Goal: Task Accomplishment & Management: Complete application form

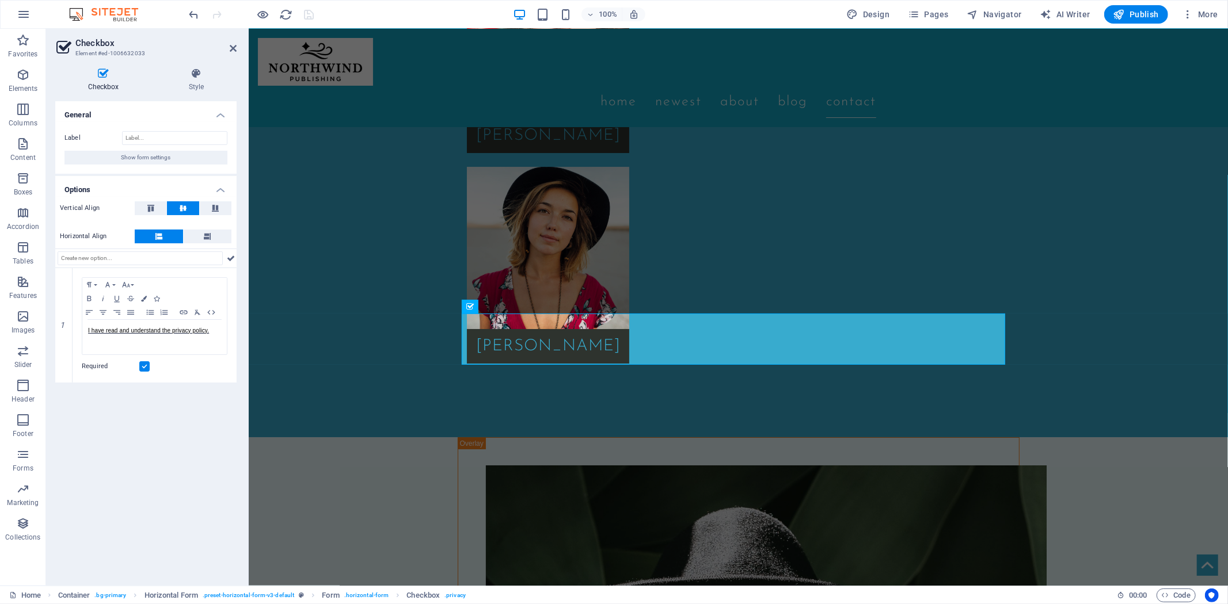
scroll to position [1, 0]
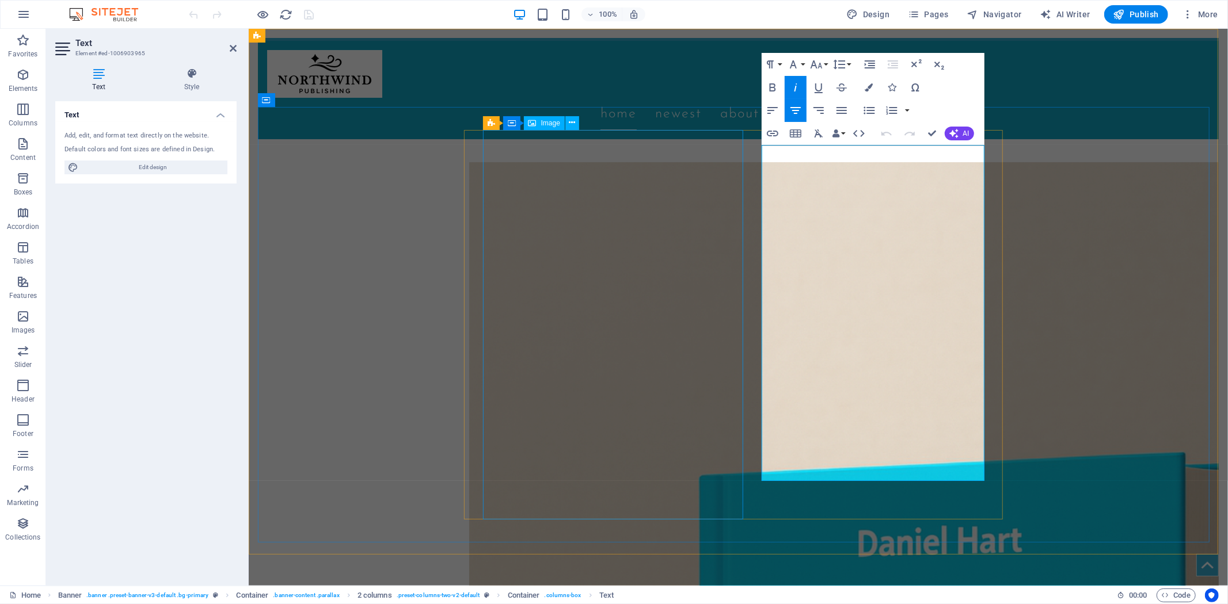
drag, startPoint x: 775, startPoint y: 297, endPoint x: 738, endPoint y: 302, distance: 36.6
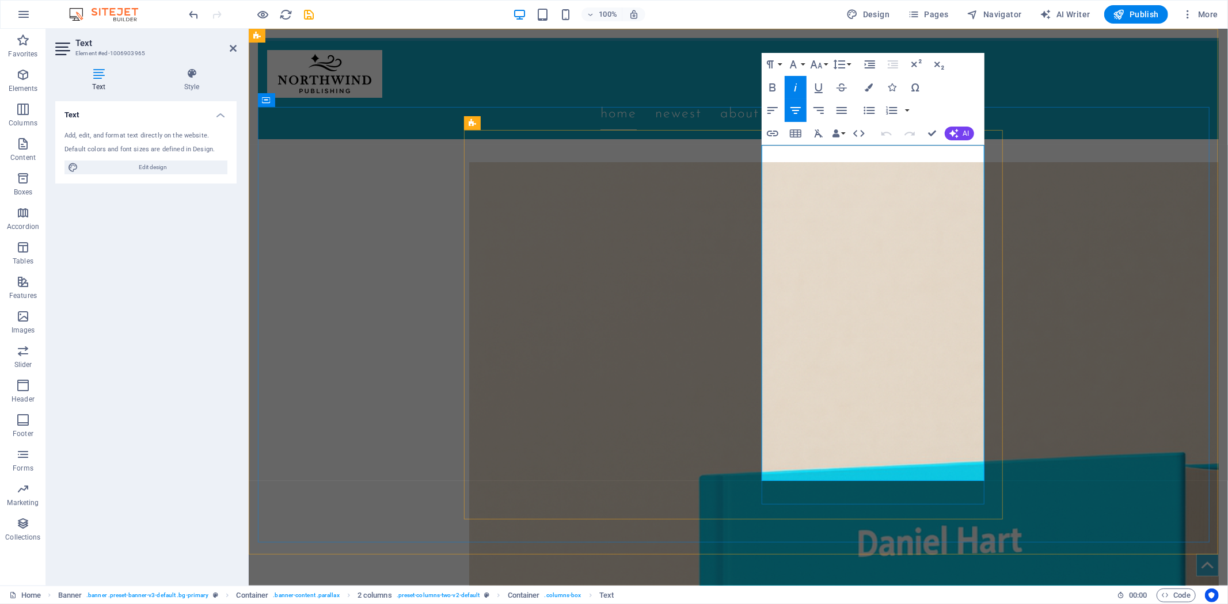
drag, startPoint x: 944, startPoint y: 178, endPoint x: 802, endPoint y: 182, distance: 142.8
click at [772, 84] on icon "button" at bounding box center [772, 87] width 6 height 8
click at [776, 87] on icon "button" at bounding box center [772, 88] width 14 height 14
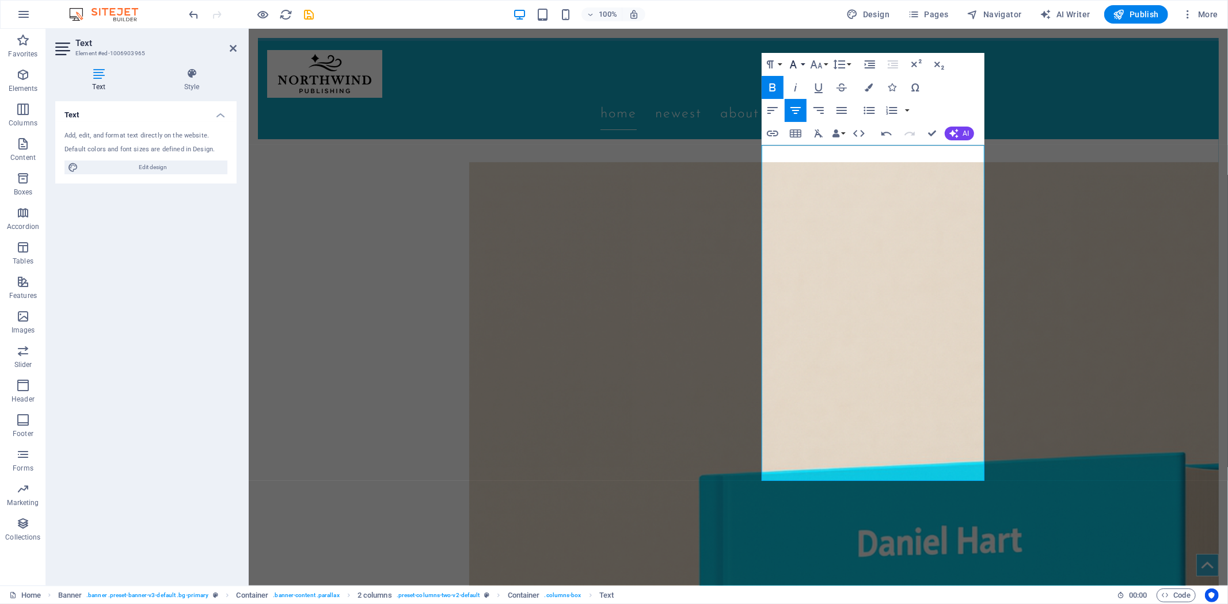
click at [799, 62] on icon "button" at bounding box center [793, 65] width 14 height 14
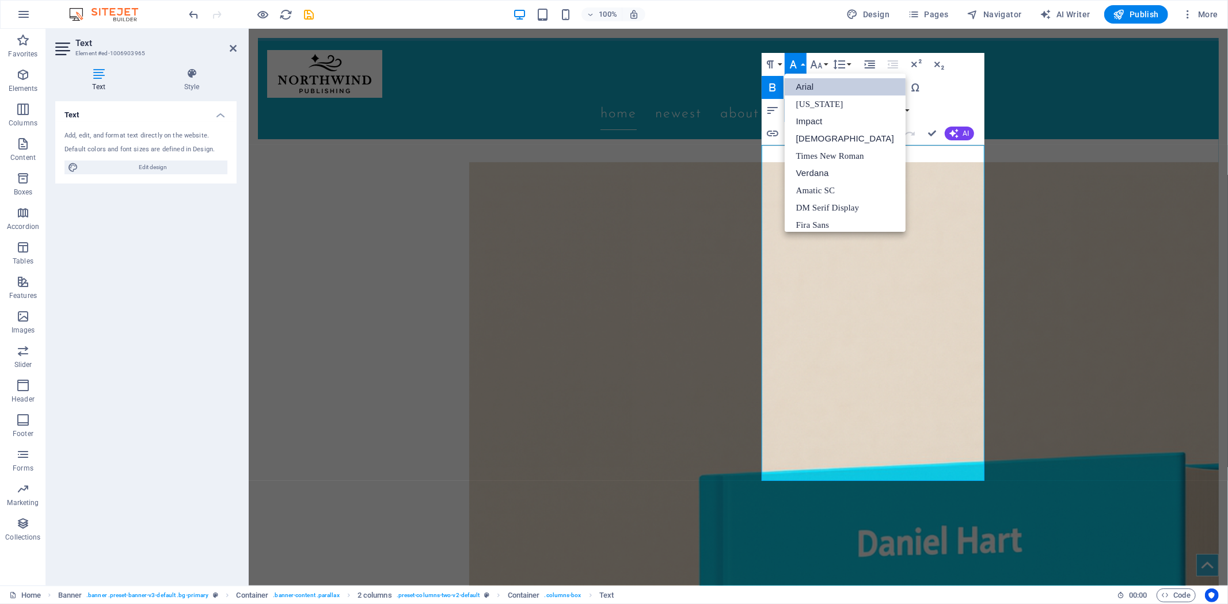
scroll to position [13, 0]
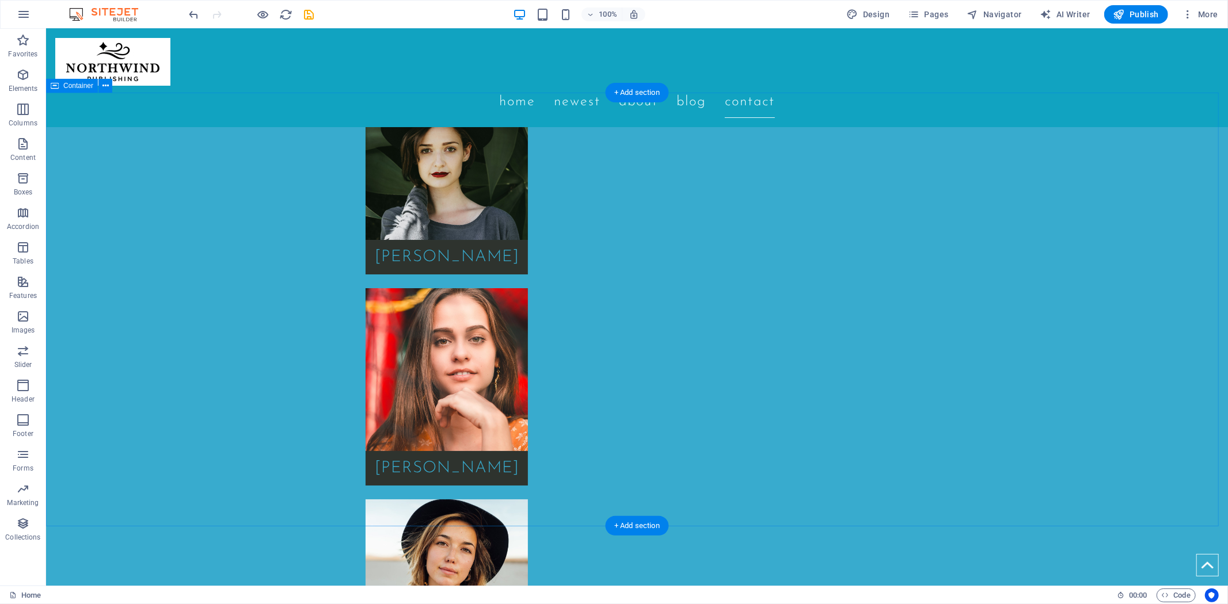
scroll to position [3405, 0]
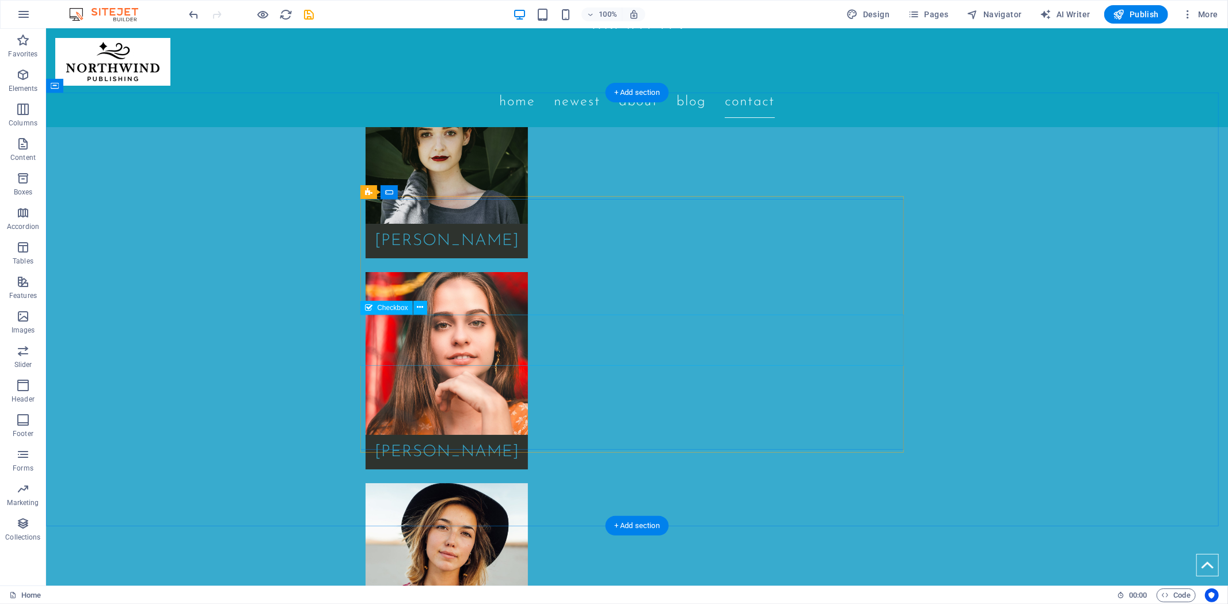
click at [421, 309] on icon at bounding box center [420, 308] width 6 height 12
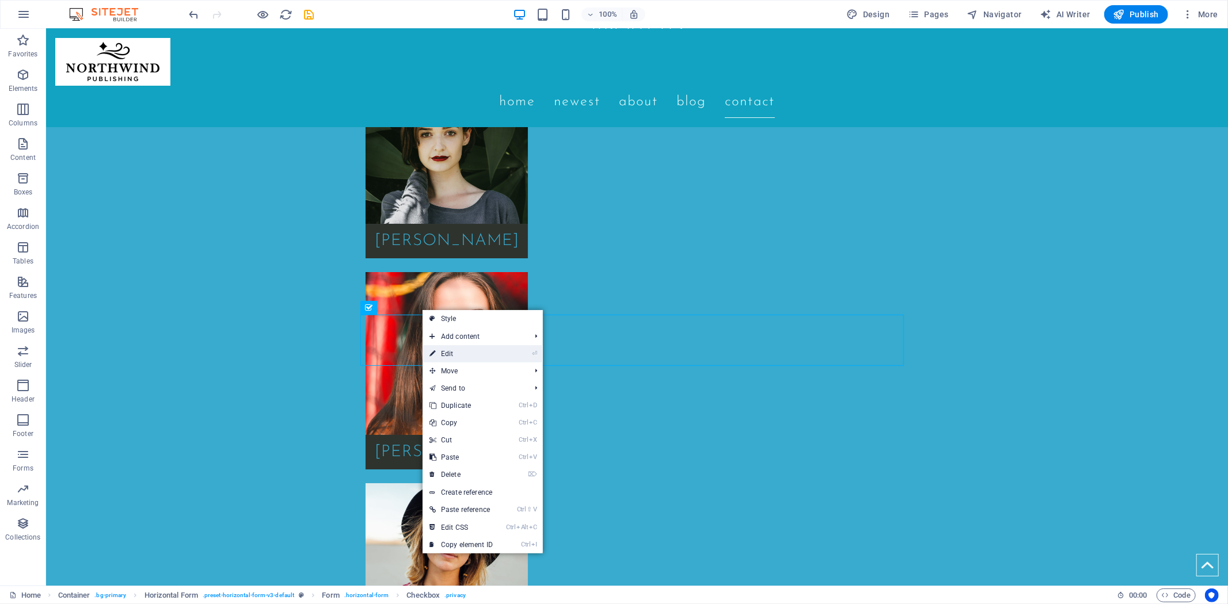
click at [459, 355] on link "⏎ Edit" at bounding box center [460, 353] width 77 height 17
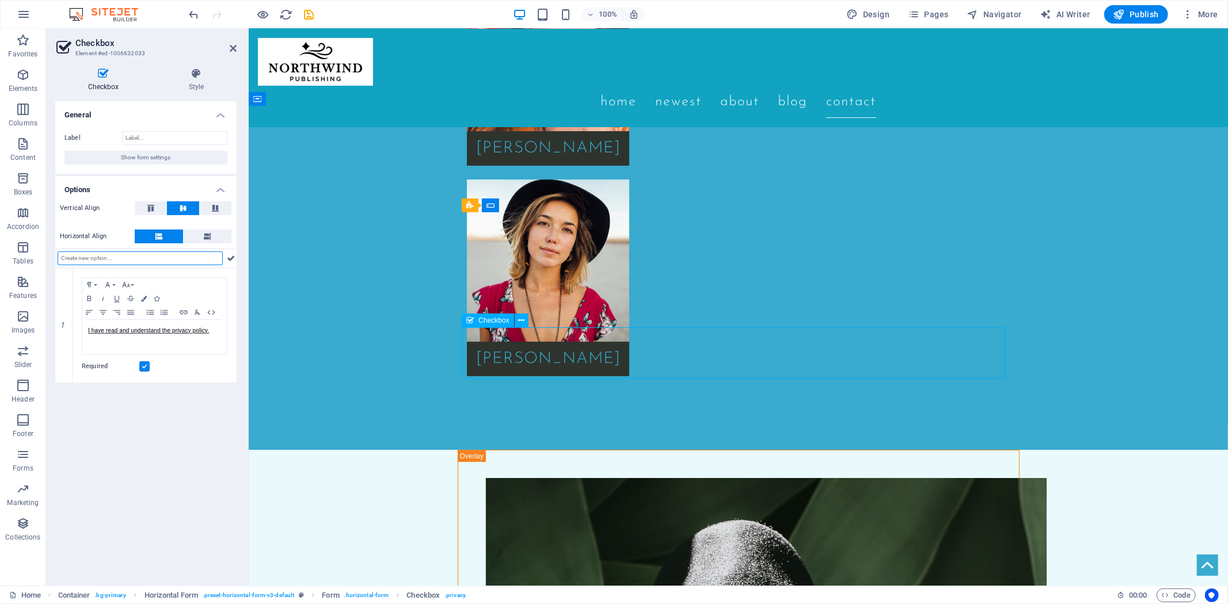
drag, startPoint x: 636, startPoint y: 348, endPoint x: 521, endPoint y: 348, distance: 115.1
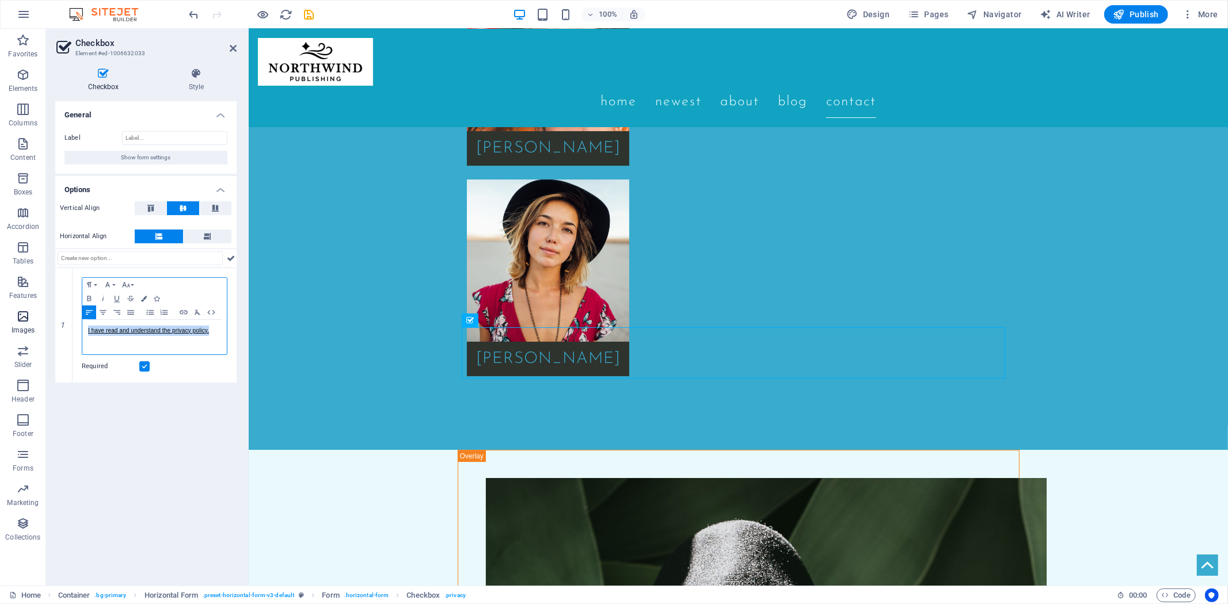
drag, startPoint x: 211, startPoint y: 330, endPoint x: 21, endPoint y: 328, distance: 189.9
click at [21, 328] on section "Favorites Elements Columns Content Boxes Accordion Tables Features Images Slide…" at bounding box center [614, 307] width 1228 height 557
click at [142, 301] on icon "button" at bounding box center [144, 299] width 6 height 6
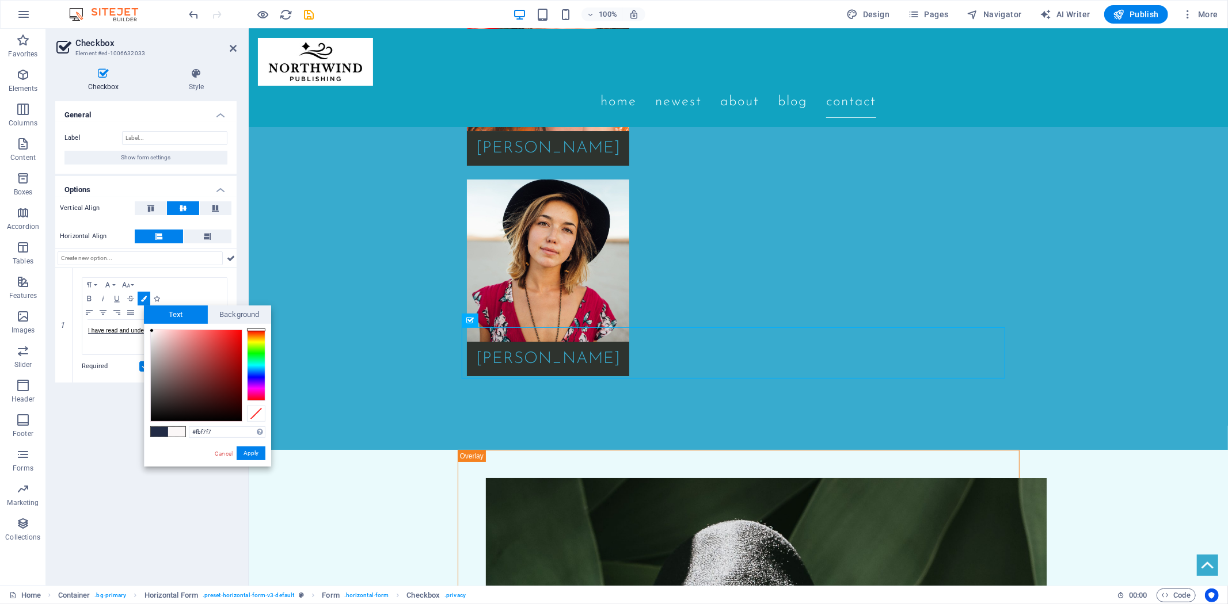
click at [152, 331] on div at bounding box center [196, 375] width 91 height 91
type input "#ffffff"
drag, startPoint x: 153, startPoint y: 331, endPoint x: 143, endPoint y: 320, distance: 15.1
click at [143, 320] on body "thebookofcommonsense.com Home Favorites Elements Columns Content Boxes Accordio…" at bounding box center [614, 302] width 1228 height 604
click at [254, 455] on button "Apply" at bounding box center [251, 454] width 29 height 14
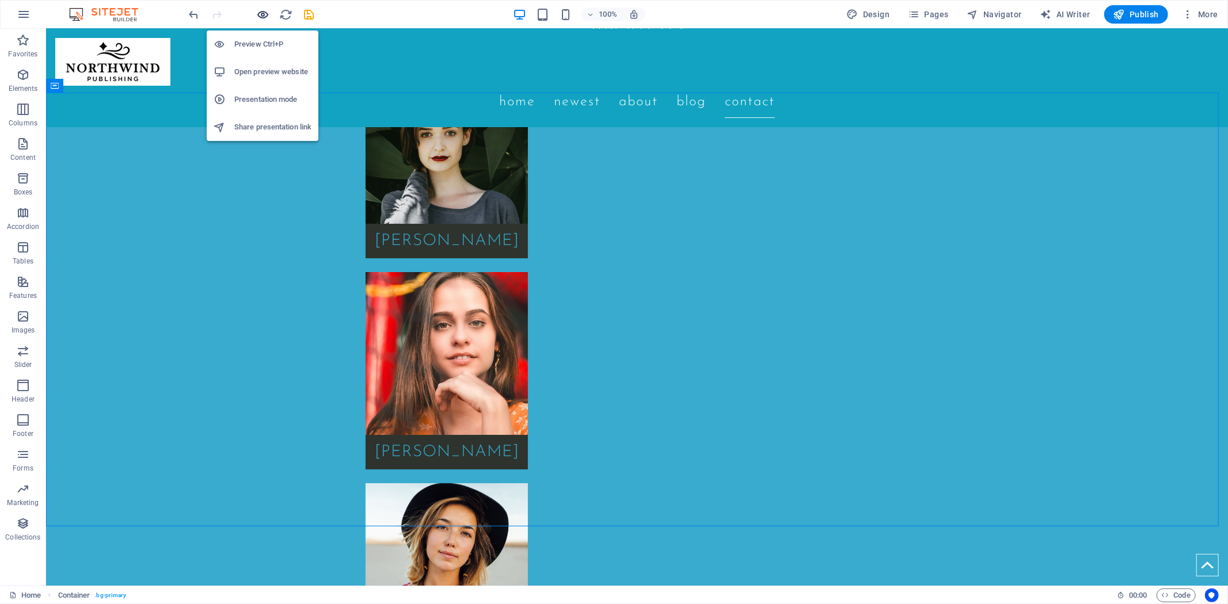
click at [257, 12] on icon "button" at bounding box center [263, 14] width 13 height 13
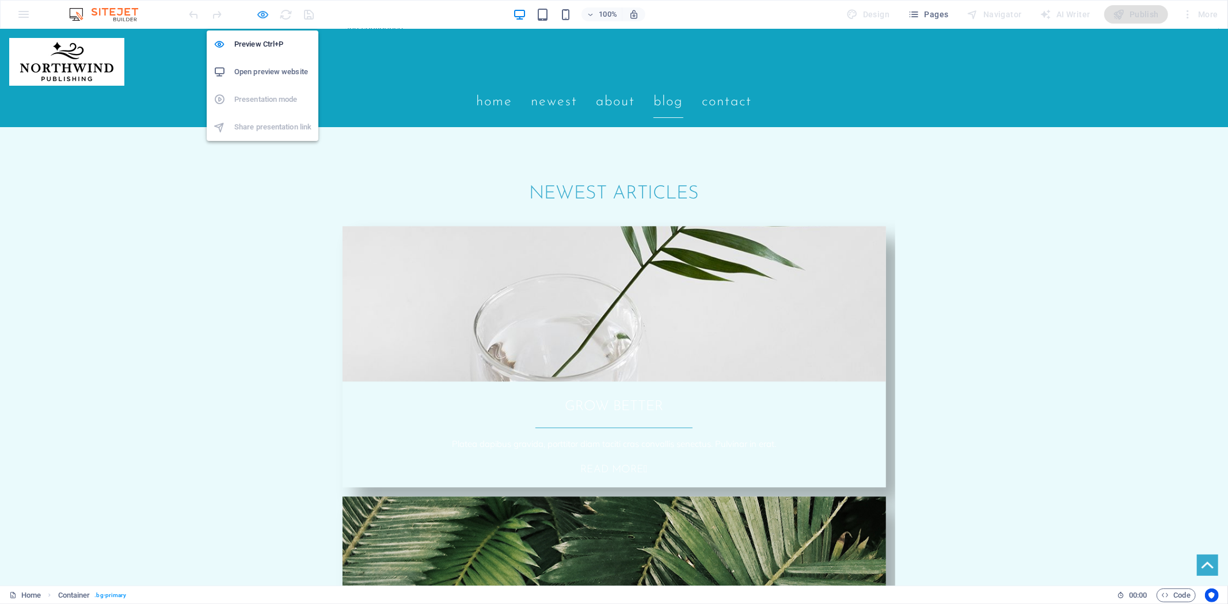
scroll to position [2243, 0]
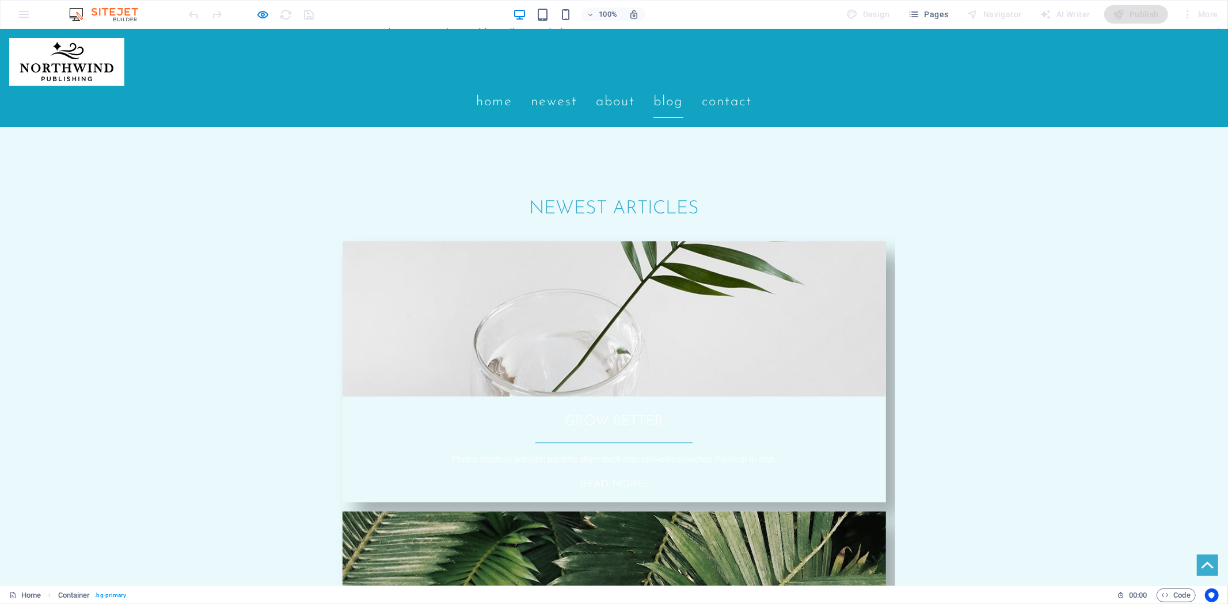
drag, startPoint x: 440, startPoint y: 359, endPoint x: 669, endPoint y: 348, distance: 228.7
type input "Mike"
type input "mmm@gmail.com"
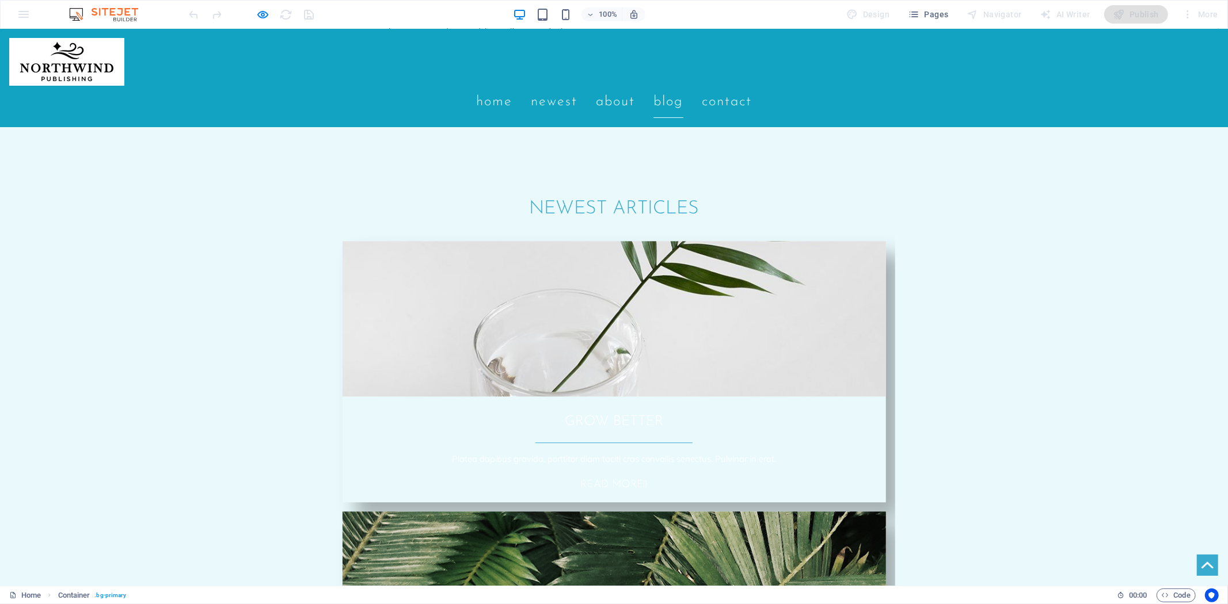
type textarea "fwewe"
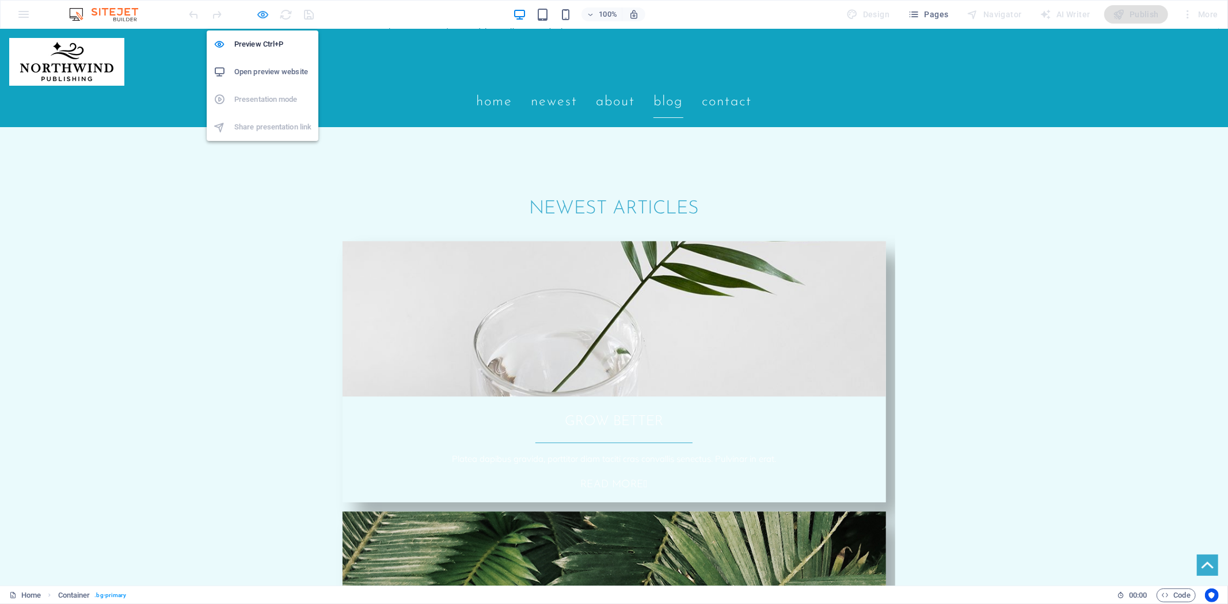
click at [261, 14] on icon "button" at bounding box center [263, 14] width 13 height 13
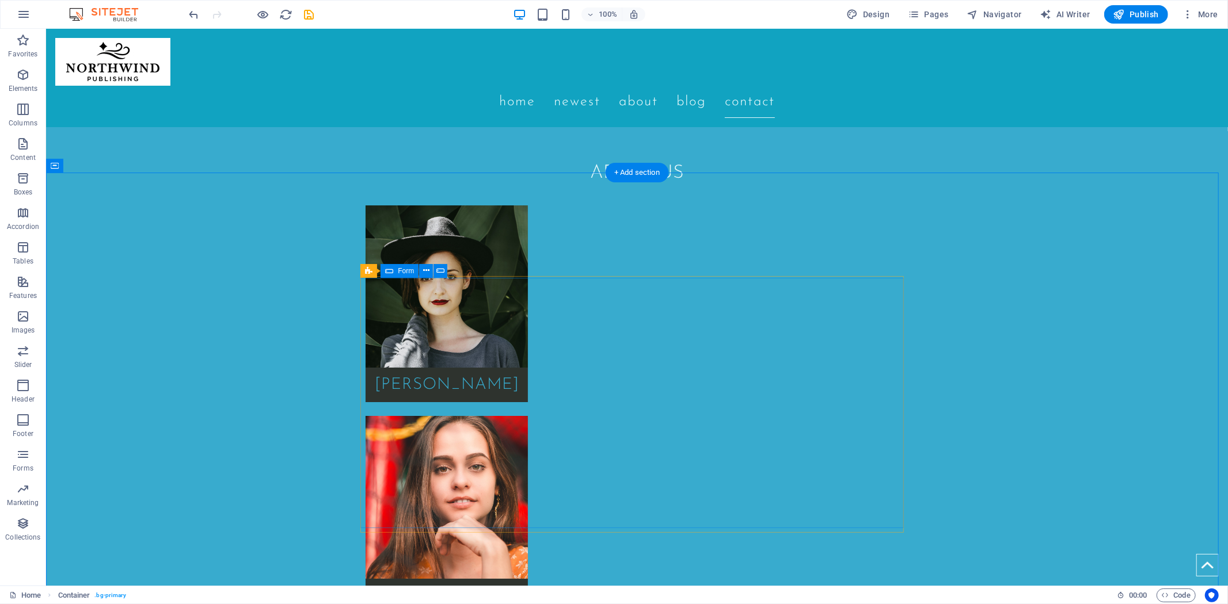
scroll to position [3389, 0]
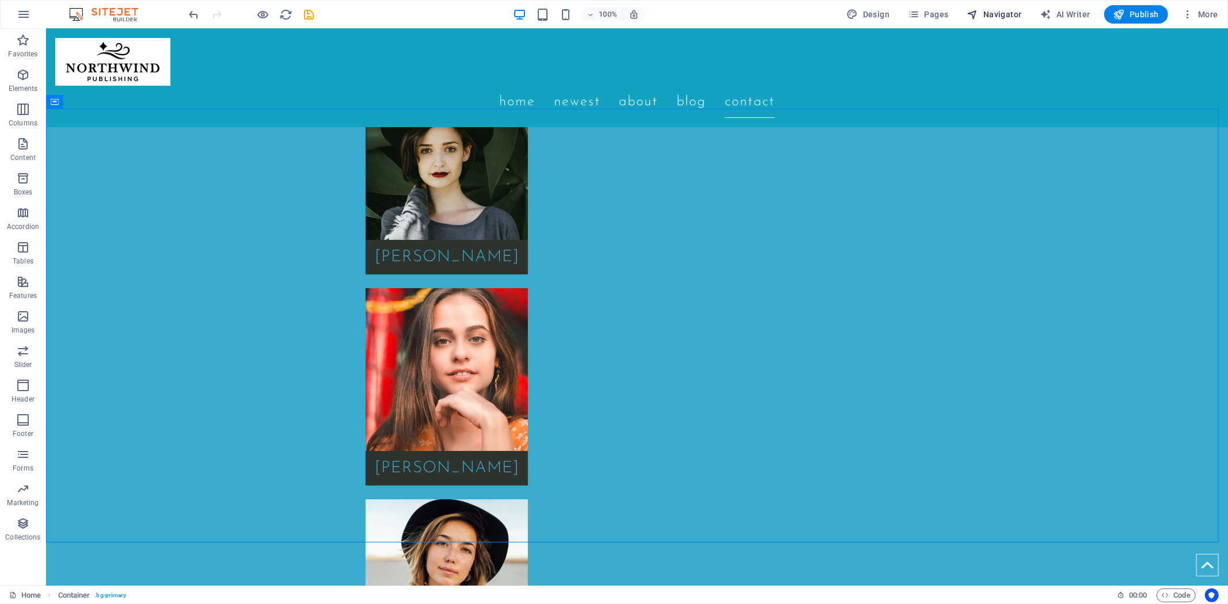
click at [996, 7] on button "Navigator" at bounding box center [994, 14] width 64 height 18
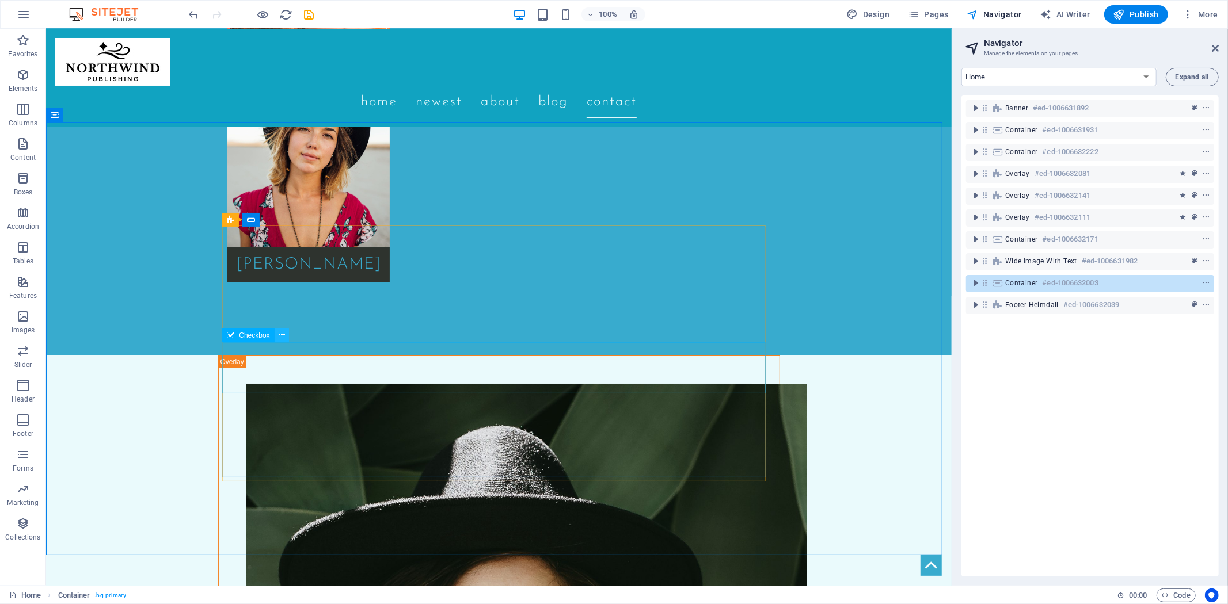
click at [279, 335] on icon at bounding box center [282, 335] width 6 height 12
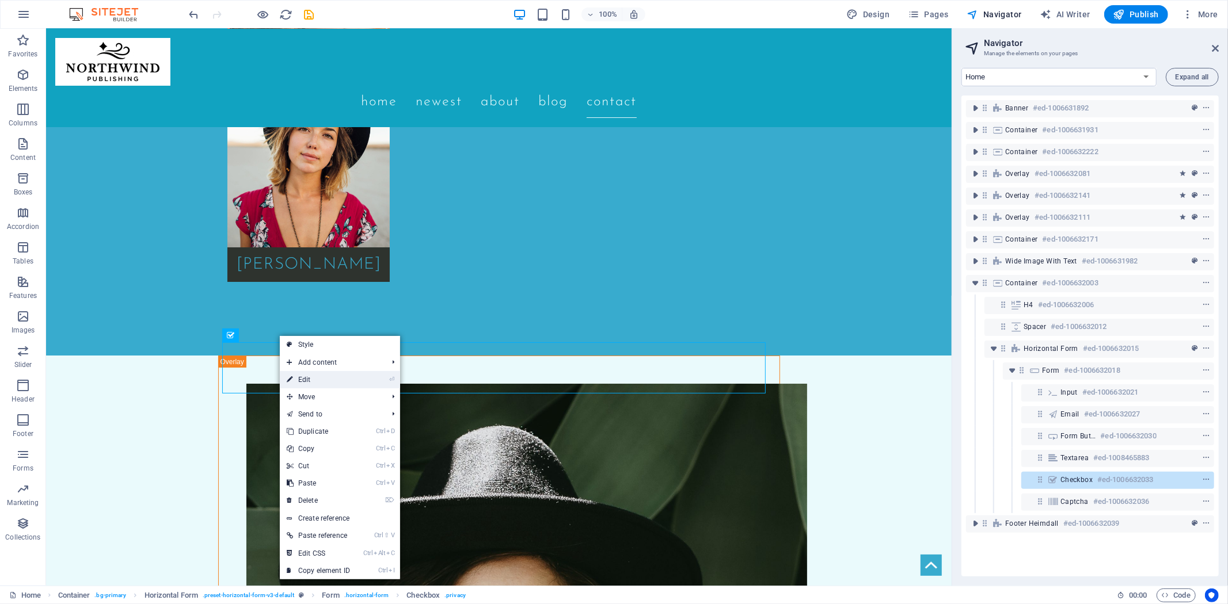
click at [308, 380] on link "⏎ Edit" at bounding box center [318, 379] width 77 height 17
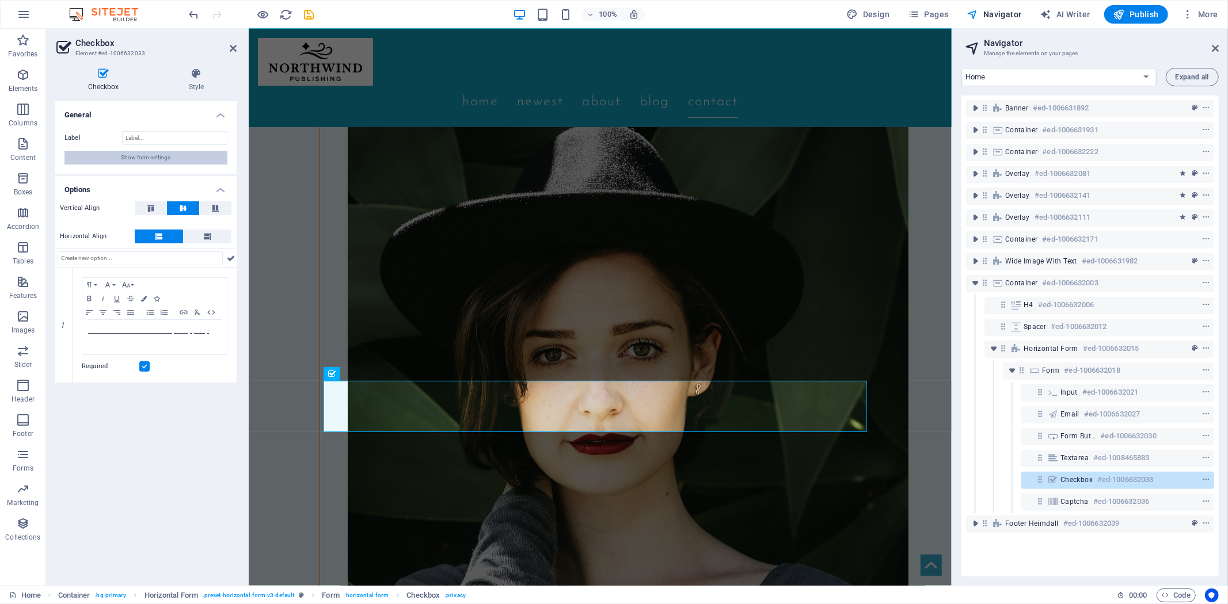
click at [158, 163] on span "Show form settings" at bounding box center [145, 158] width 49 height 14
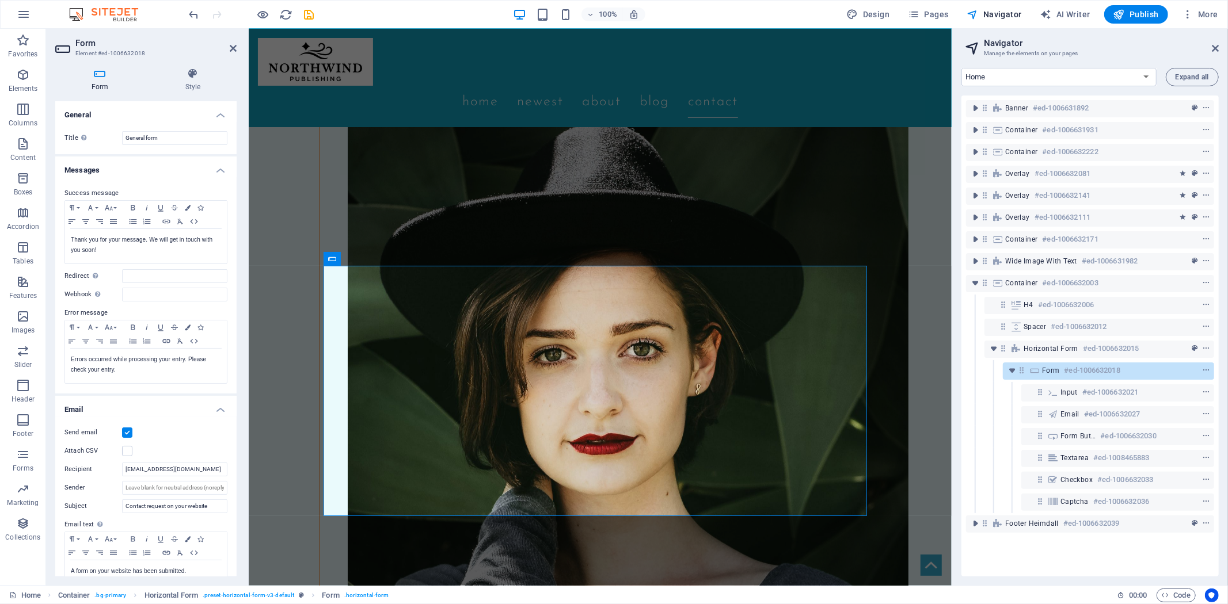
scroll to position [168, 0]
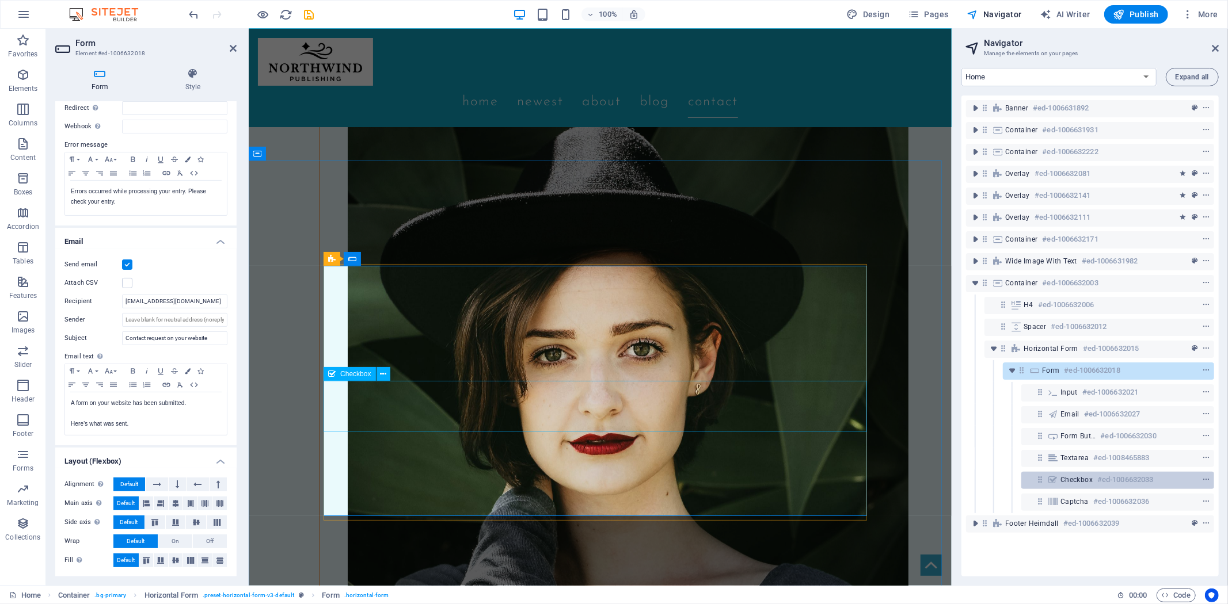
click at [1122, 474] on h6 "#ed-1006632033" at bounding box center [1125, 480] width 56 height 14
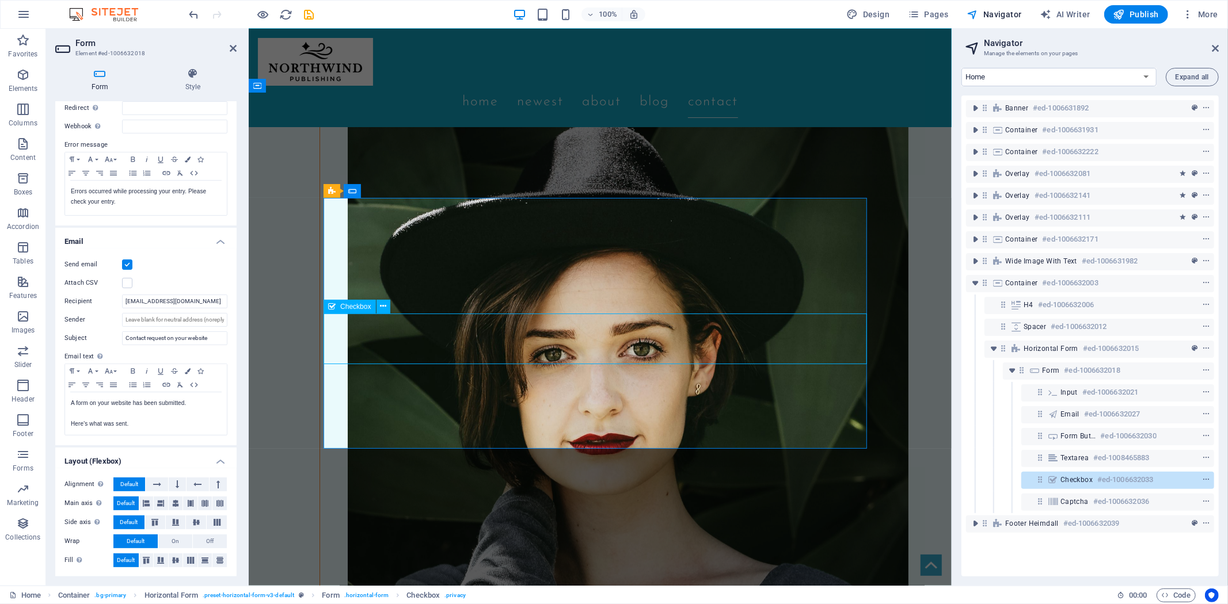
scroll to position [3456, 0]
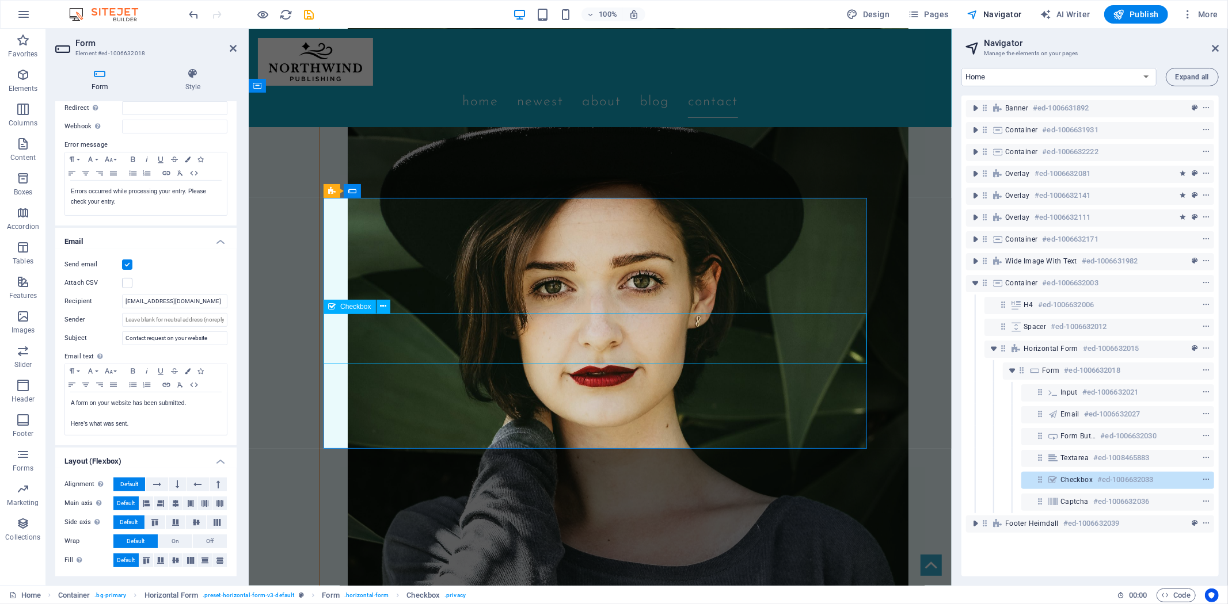
click at [1122, 474] on h6 "#ed-1006632033" at bounding box center [1125, 480] width 56 height 14
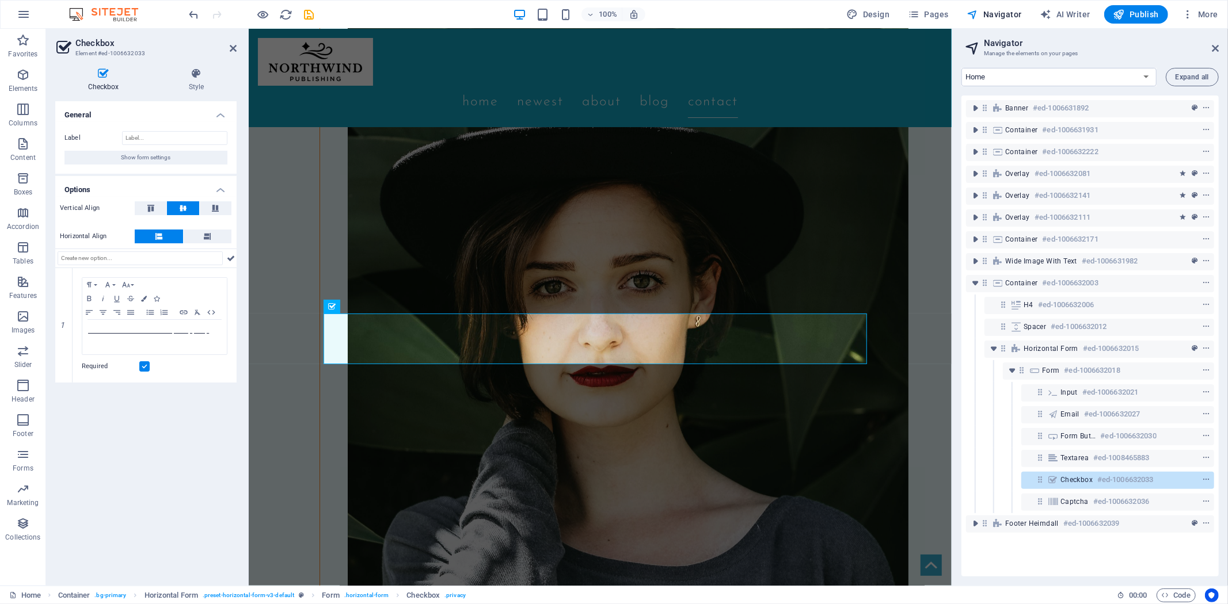
click at [1057, 557] on div "Banner #ed-1006631892 Container #ed-1006631931 Container #ed-1006632222 Overlay…" at bounding box center [1089, 336] width 257 height 481
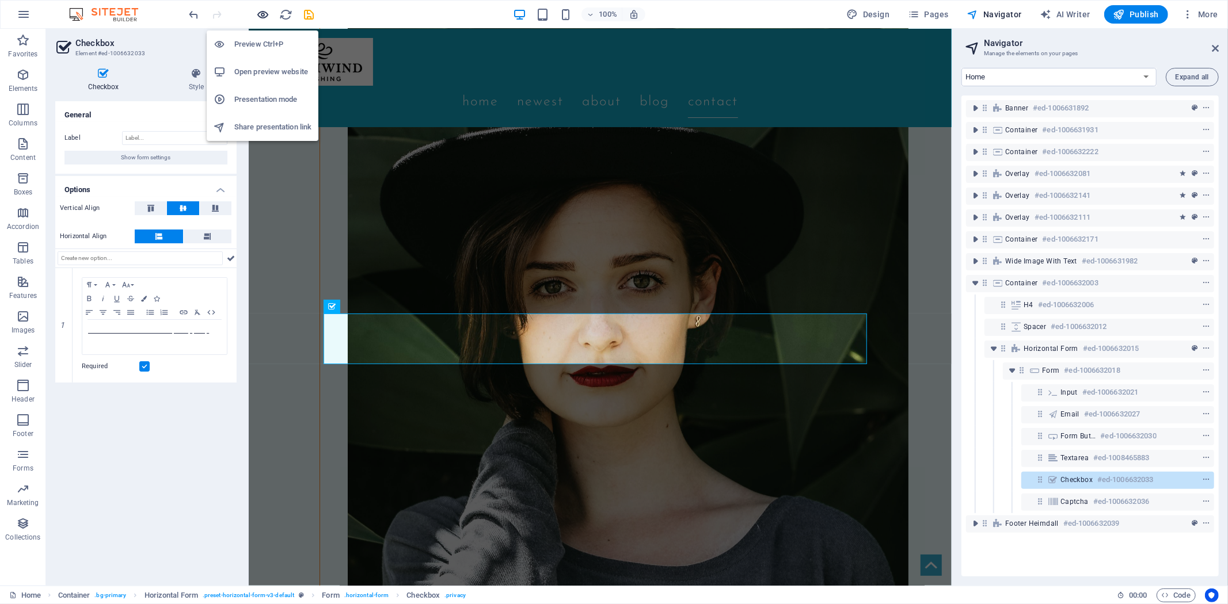
click at [267, 12] on icon "button" at bounding box center [263, 14] width 13 height 13
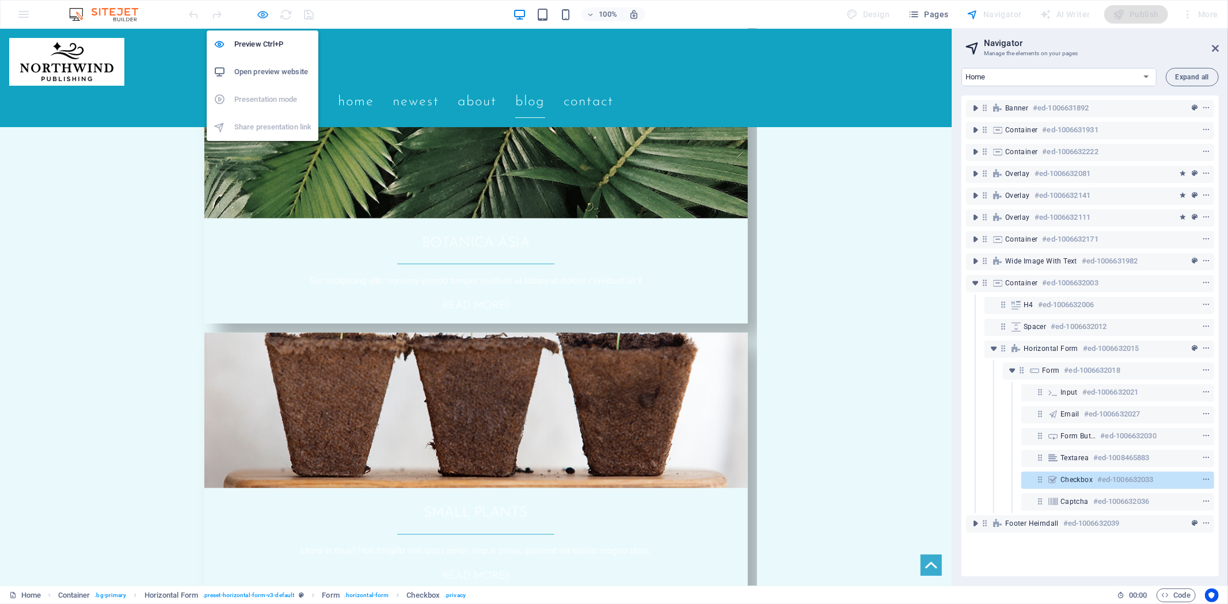
scroll to position [2257, 0]
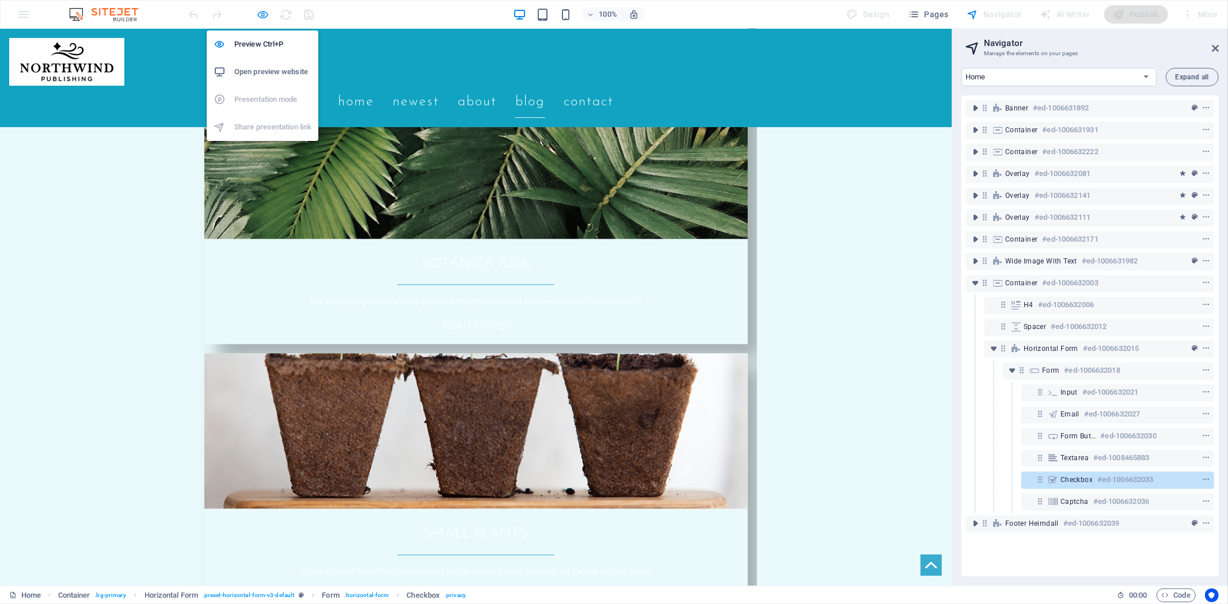
click at [263, 13] on icon "button" at bounding box center [263, 14] width 13 height 13
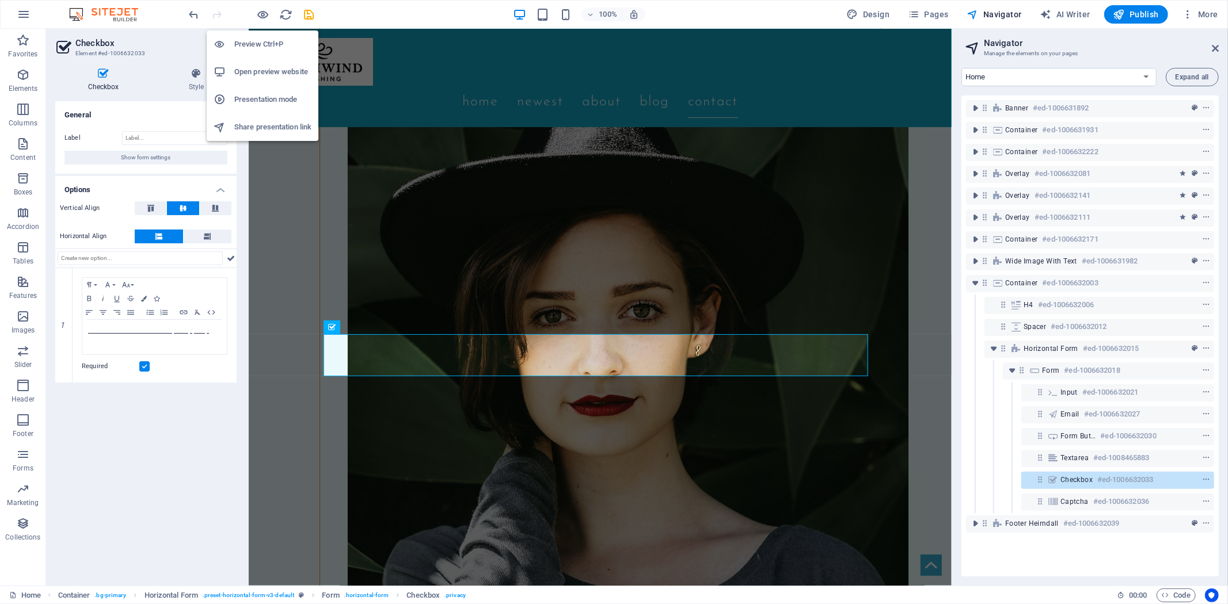
scroll to position [3456, 0]
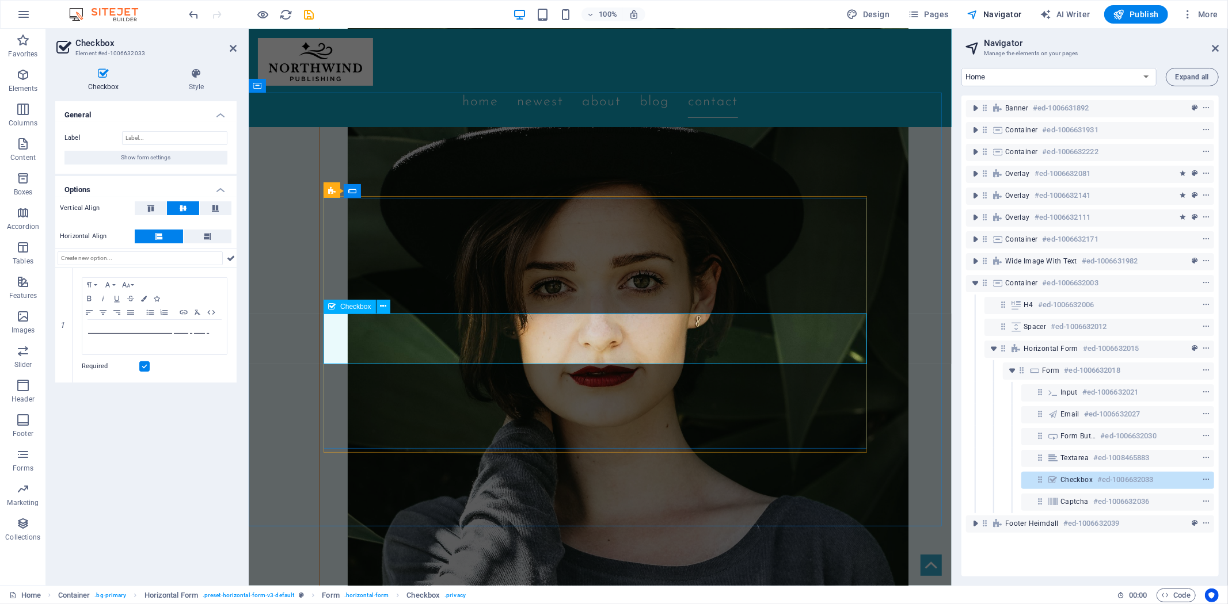
click at [1114, 475] on h6 "#ed-1006632033" at bounding box center [1125, 480] width 56 height 14
click at [205, 82] on h4 "Style" at bounding box center [196, 80] width 81 height 24
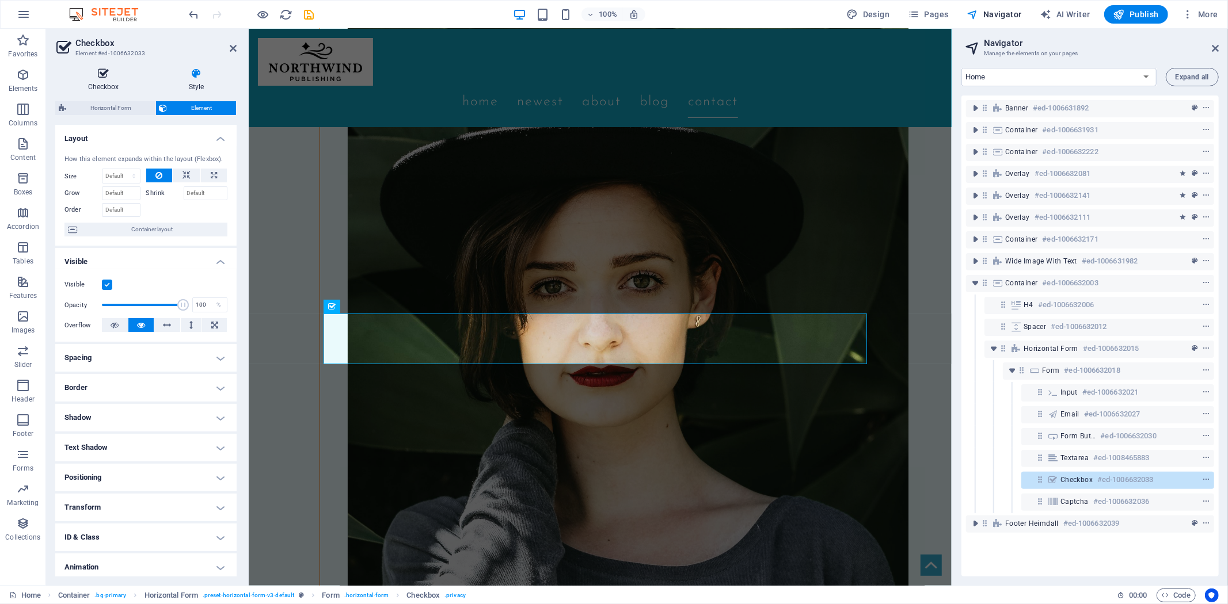
click at [97, 75] on icon at bounding box center [103, 74] width 96 height 12
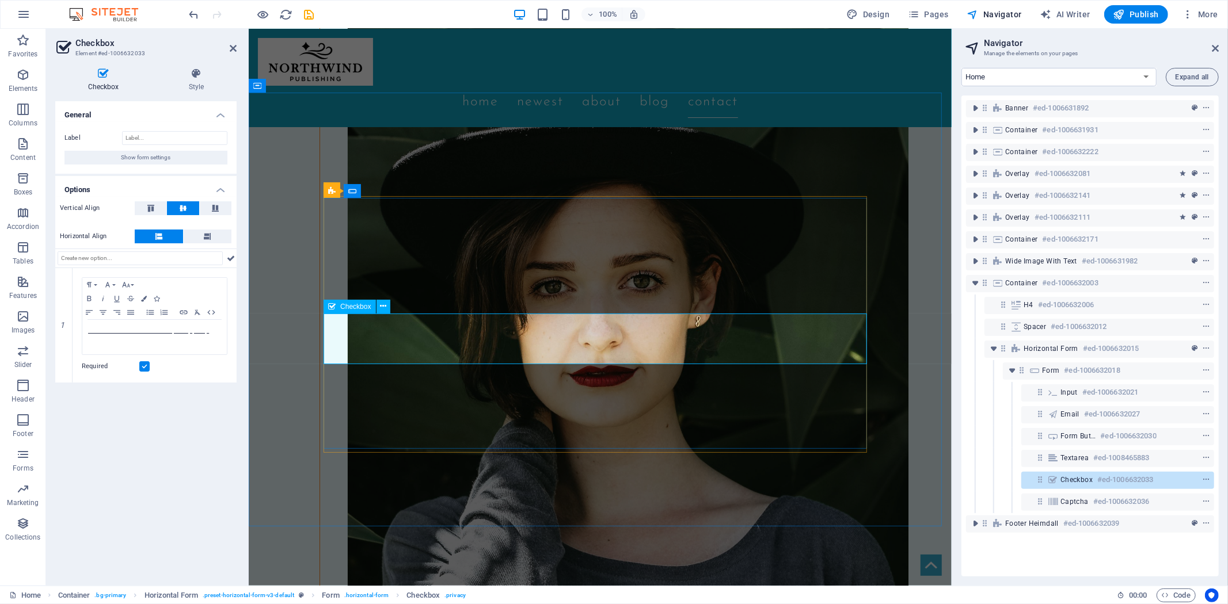
click at [142, 136] on input "Label" at bounding box center [174, 138] width 105 height 14
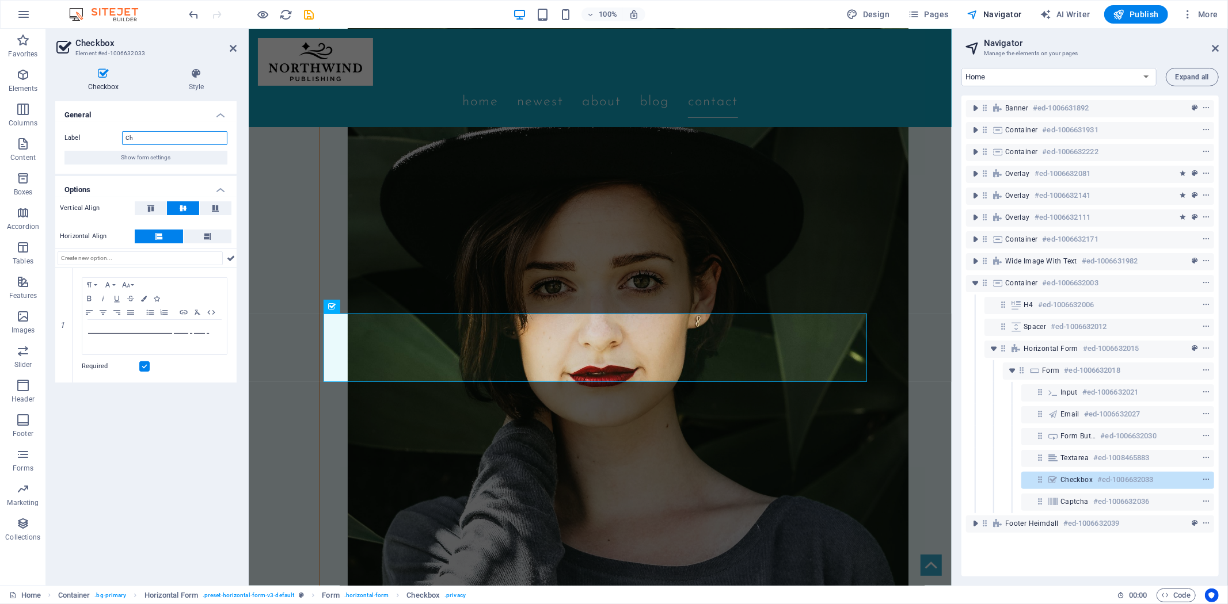
type input "C"
type input "g"
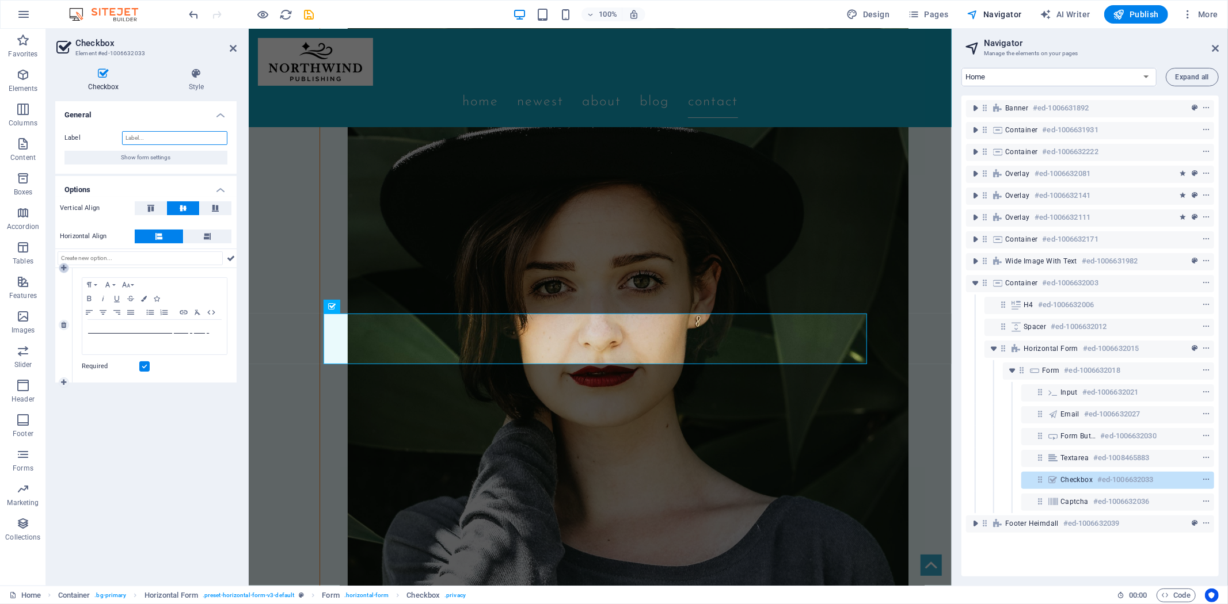
click at [61, 265] on icon at bounding box center [63, 268] width 5 height 7
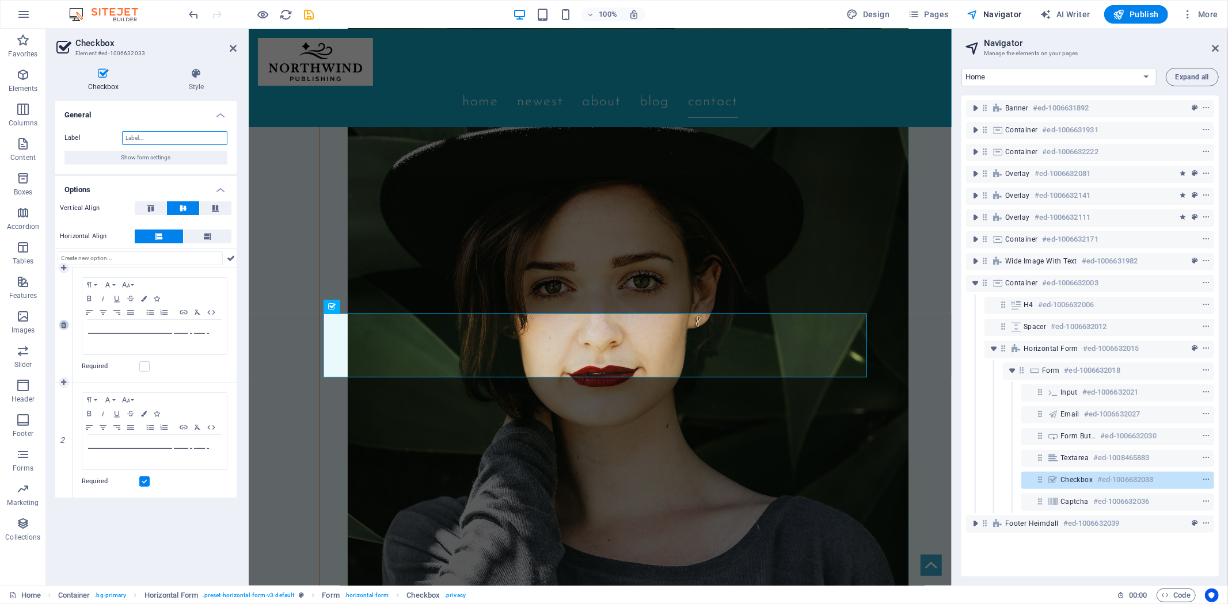
click at [62, 329] on icon at bounding box center [63, 325] width 5 height 7
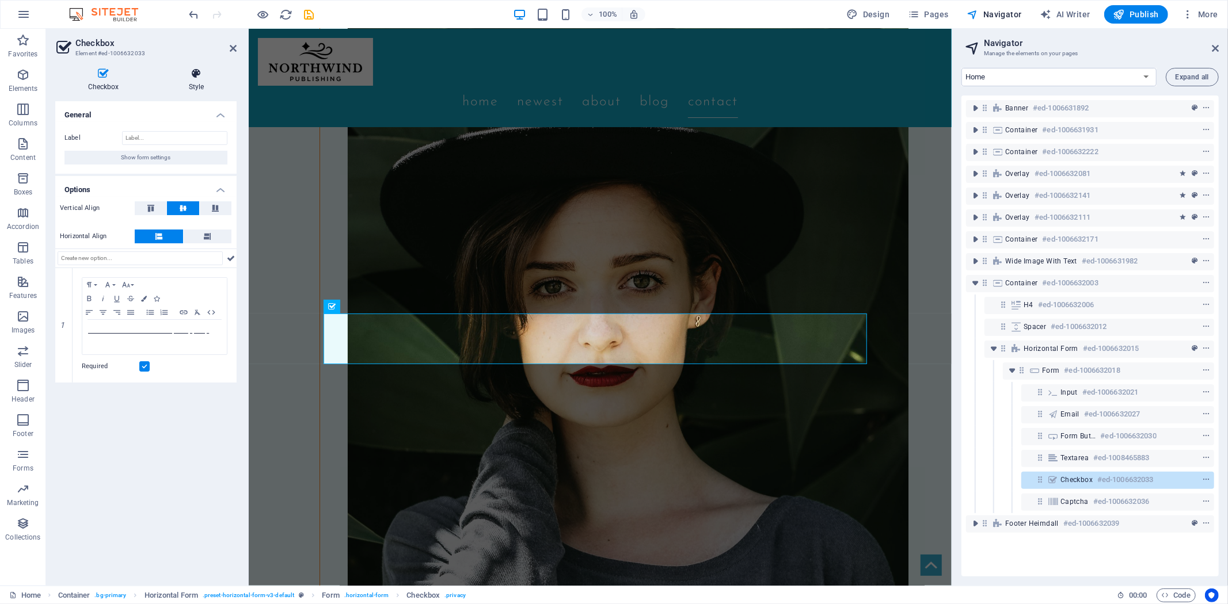
click at [197, 84] on h4 "Style" at bounding box center [196, 80] width 81 height 24
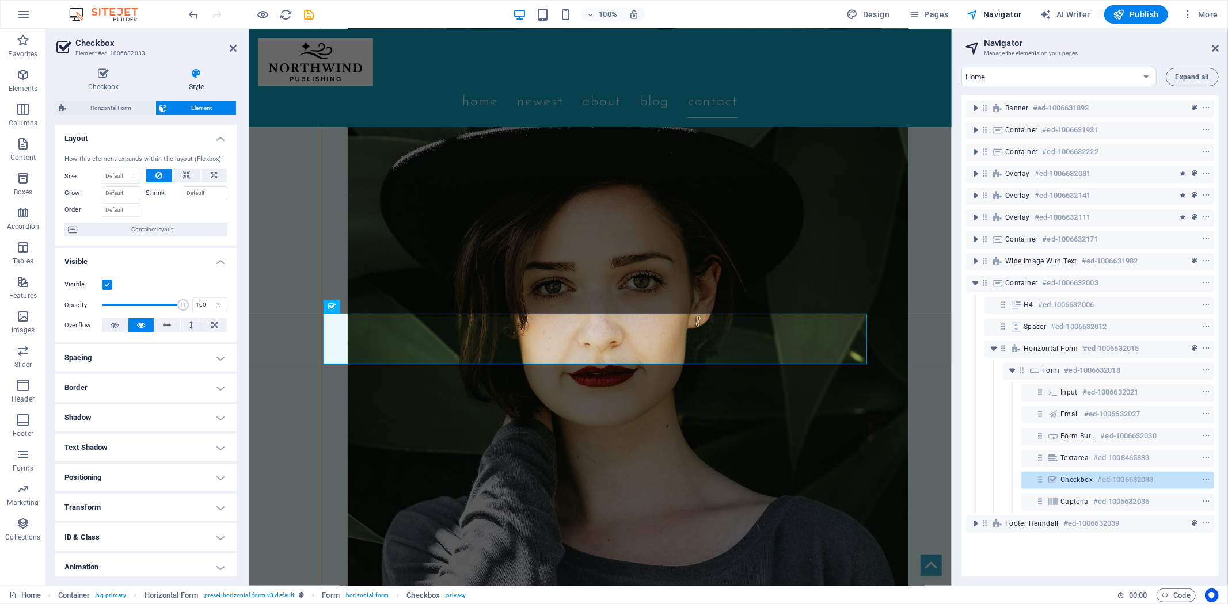
click at [215, 383] on h4 "Border" at bounding box center [145, 388] width 181 height 28
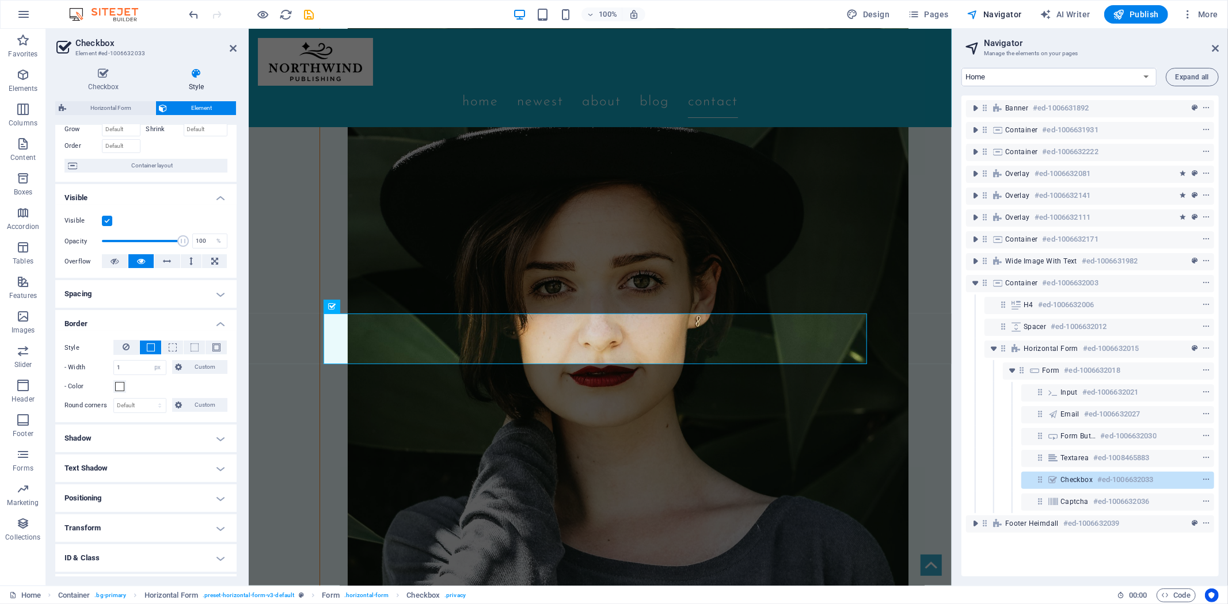
scroll to position [118, 0]
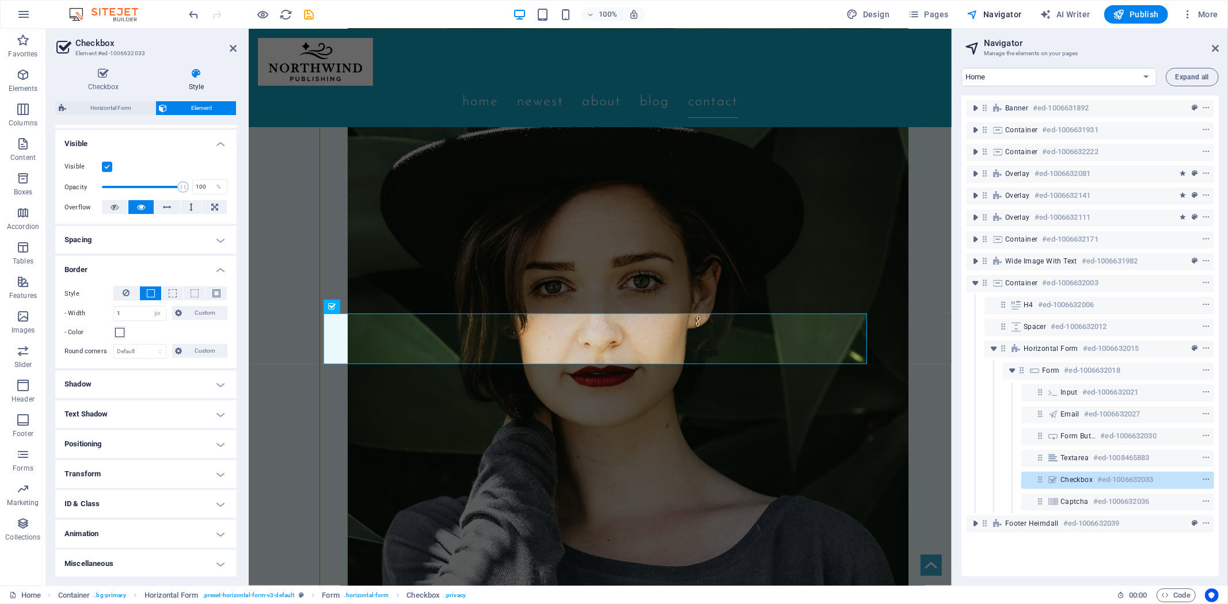
click at [220, 562] on h4 "Miscellaneous" at bounding box center [145, 564] width 181 height 28
click at [215, 557] on h4 "Miscellaneous" at bounding box center [145, 560] width 181 height 21
click at [219, 497] on h4 "ID & Class" at bounding box center [145, 504] width 181 height 28
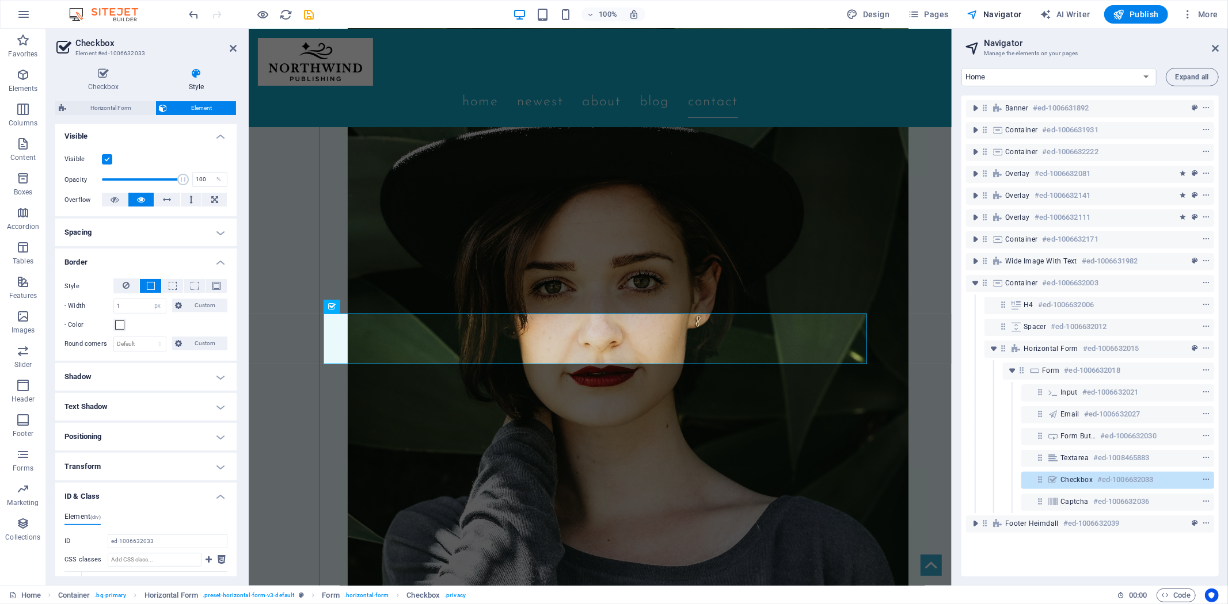
scroll to position [0, 0]
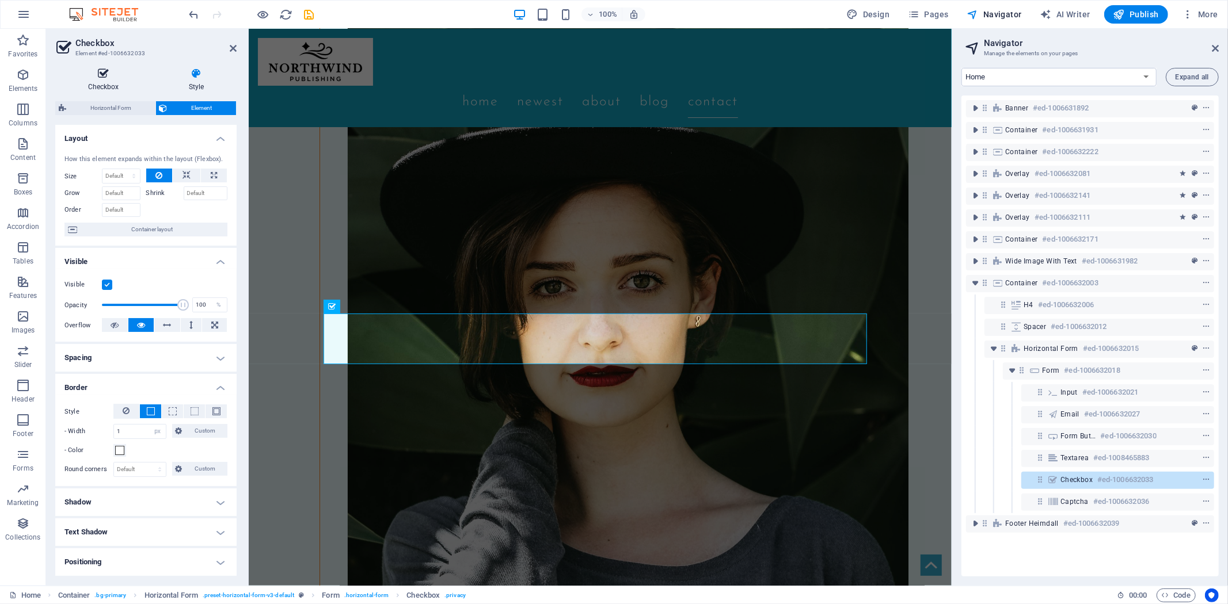
click at [108, 76] on icon at bounding box center [103, 74] width 96 height 12
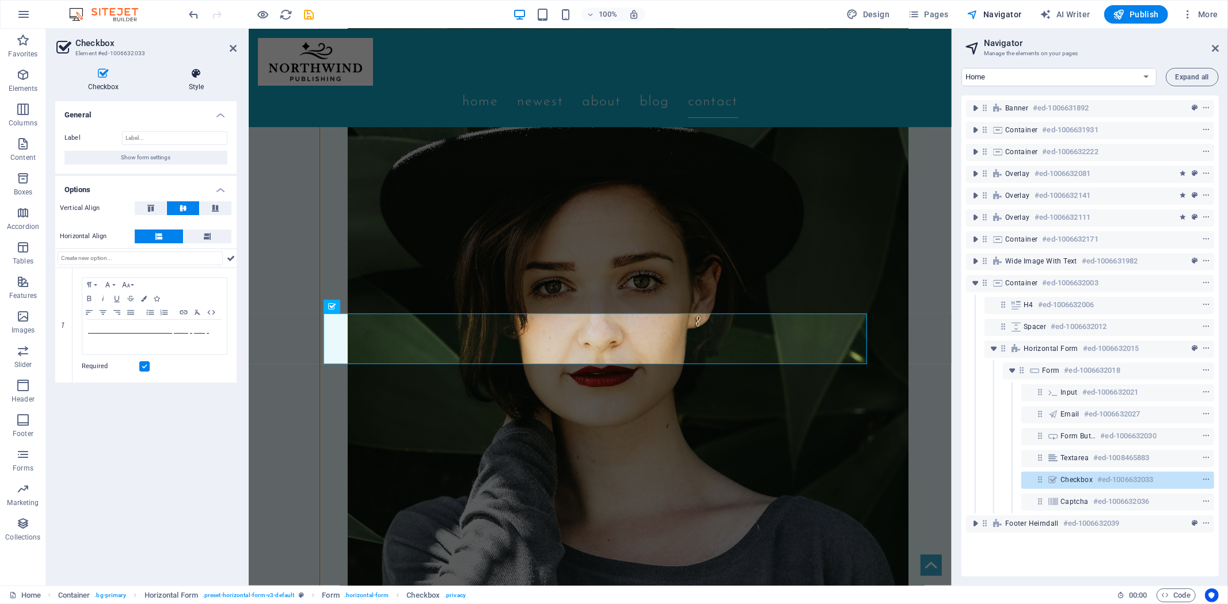
click at [193, 76] on icon at bounding box center [196, 74] width 81 height 12
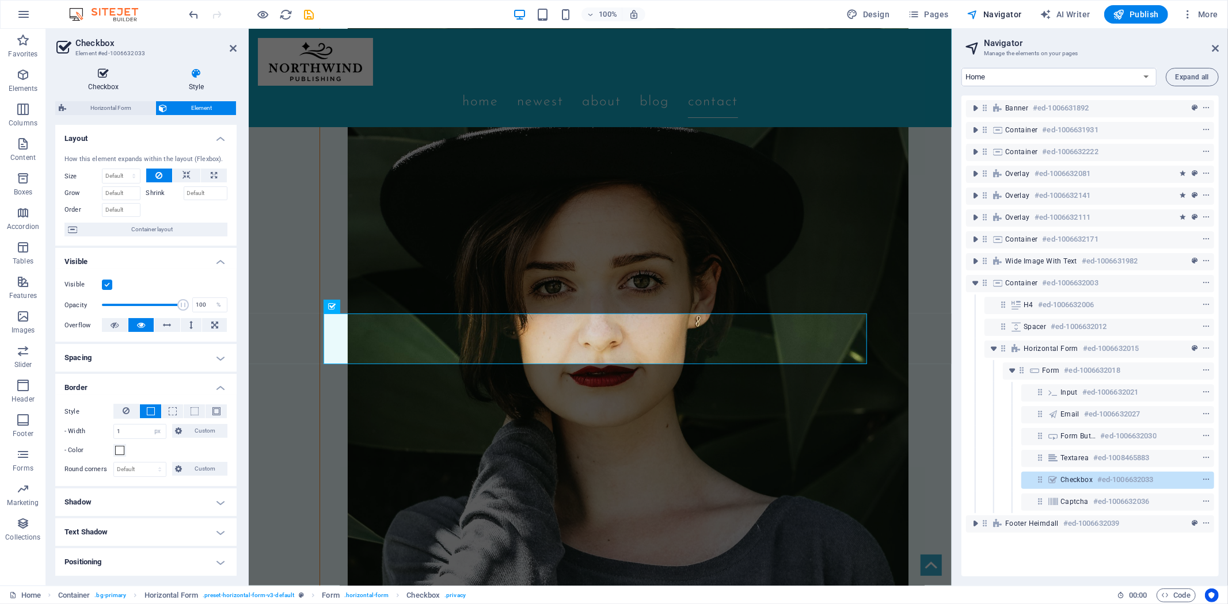
click at [102, 81] on h4 "Checkbox" at bounding box center [105, 80] width 101 height 24
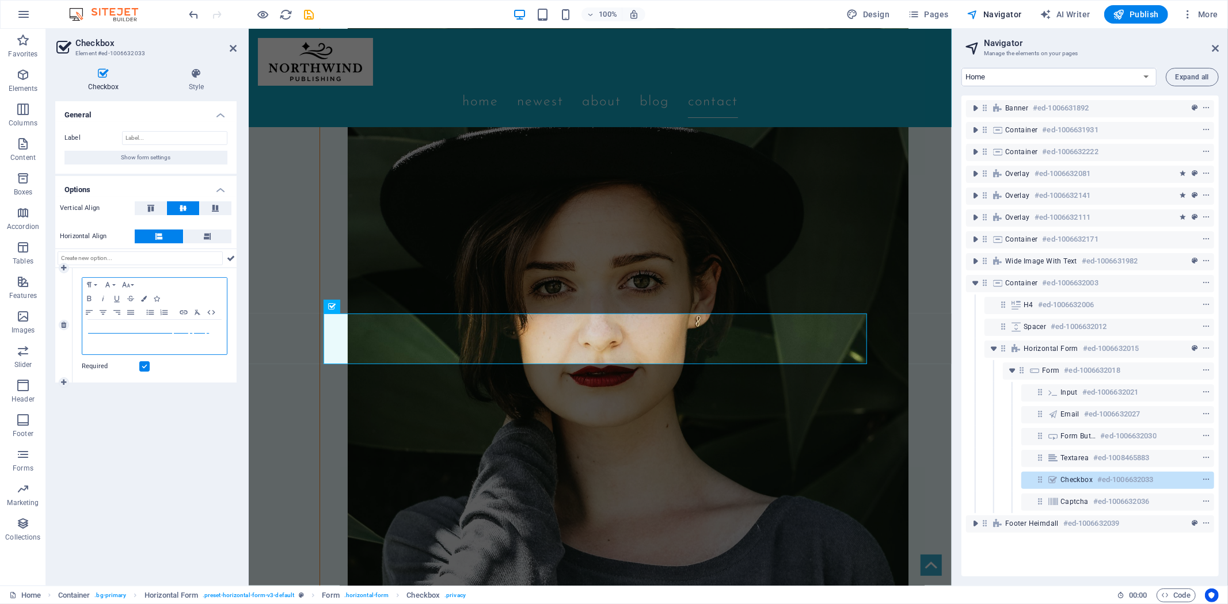
click at [166, 330] on span "I have read and understand the privacy policy." at bounding box center [148, 330] width 121 height 6
click at [181, 422] on div "General Label Show form settings Options Vertical Align Horizontal Align 1 Para…" at bounding box center [145, 338] width 181 height 475
drag, startPoint x: 211, startPoint y: 332, endPoint x: 58, endPoint y: 332, distance: 153.1
click at [58, 332] on div "1 Paragraph Format Normal Heading 1 Heading 2 Heading 3 Heading 4 Heading 5 Hea…" at bounding box center [145, 325] width 181 height 115
click at [79, 439] on div "General Label Show form settings Options Vertical Align Horizontal Align 1 Para…" at bounding box center [145, 338] width 181 height 475
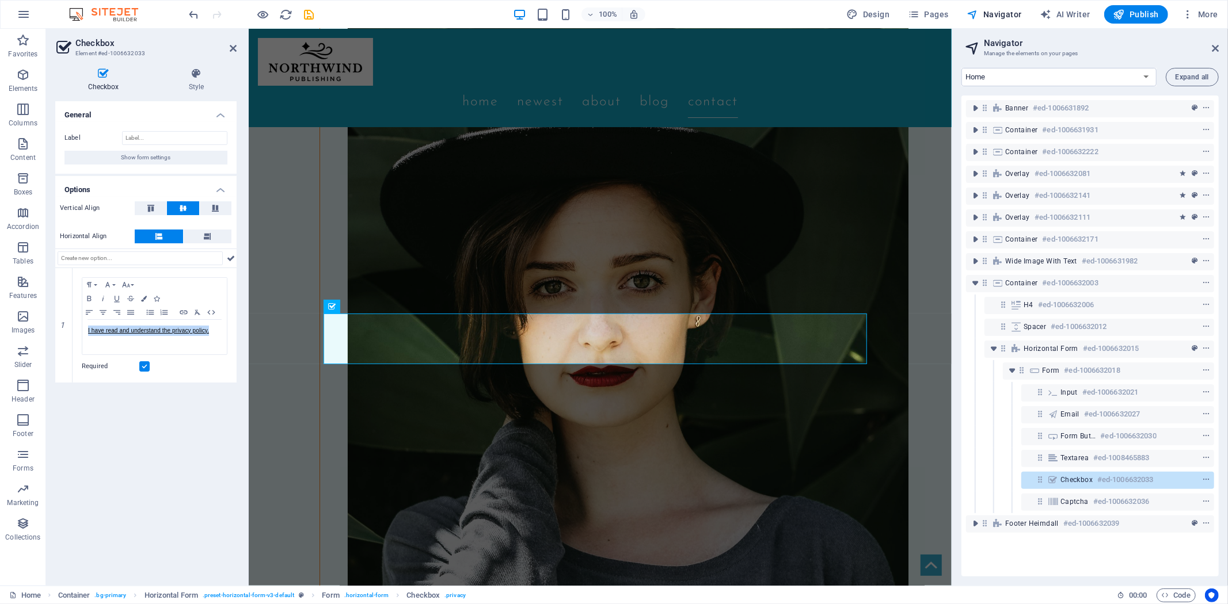
click at [1124, 52] on h3 "Manage the elements on your pages" at bounding box center [1090, 53] width 212 height 10
click at [199, 68] on icon at bounding box center [196, 74] width 81 height 12
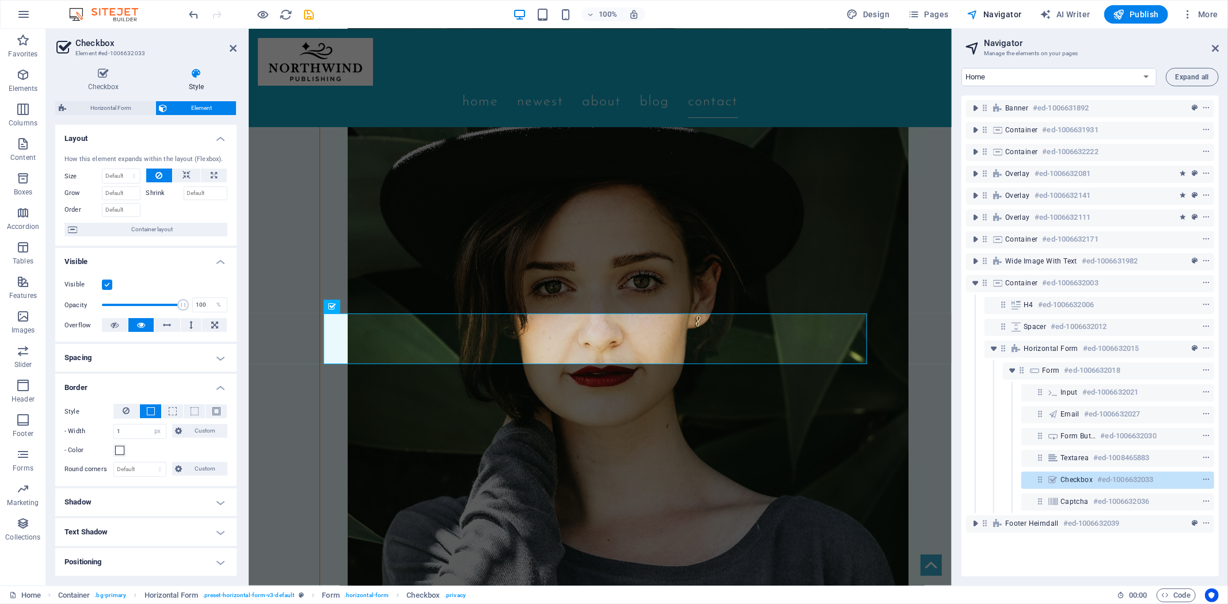
click at [106, 287] on label at bounding box center [107, 285] width 10 height 10
click at [0, 0] on input "Visible" at bounding box center [0, 0] width 0 height 0
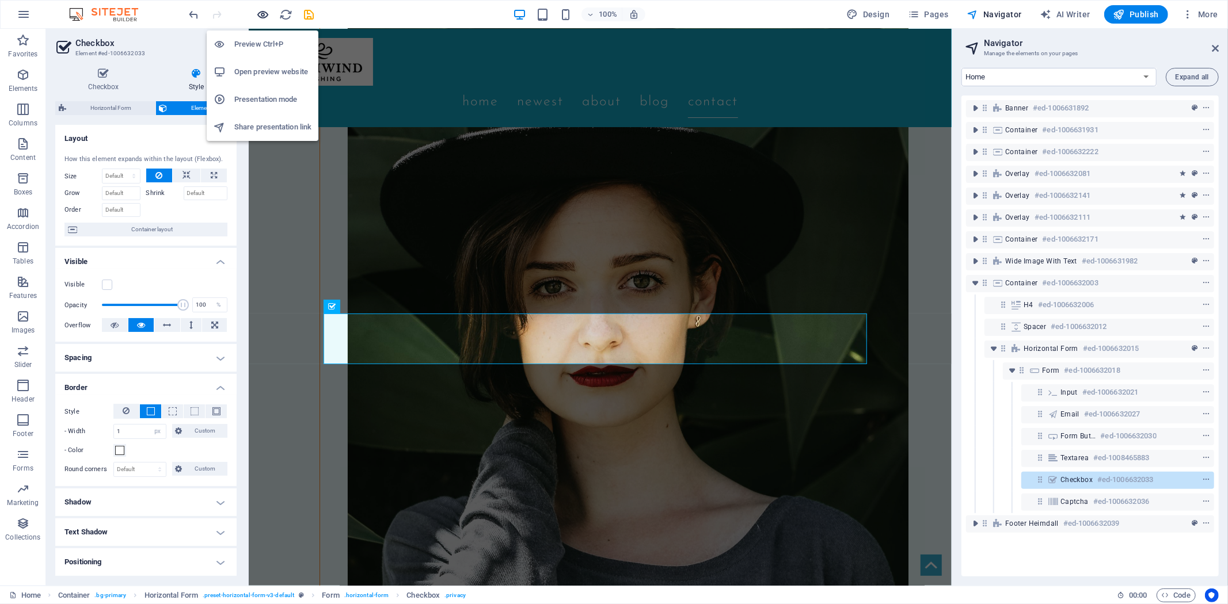
click at [265, 10] on icon "button" at bounding box center [263, 14] width 13 height 13
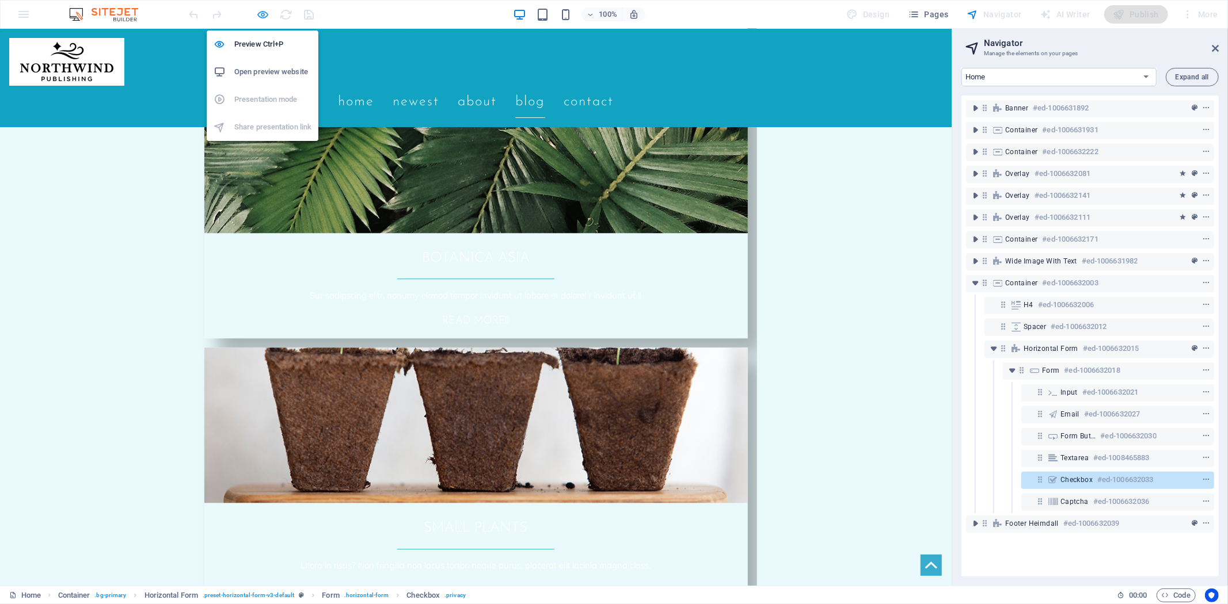
scroll to position [2256, 0]
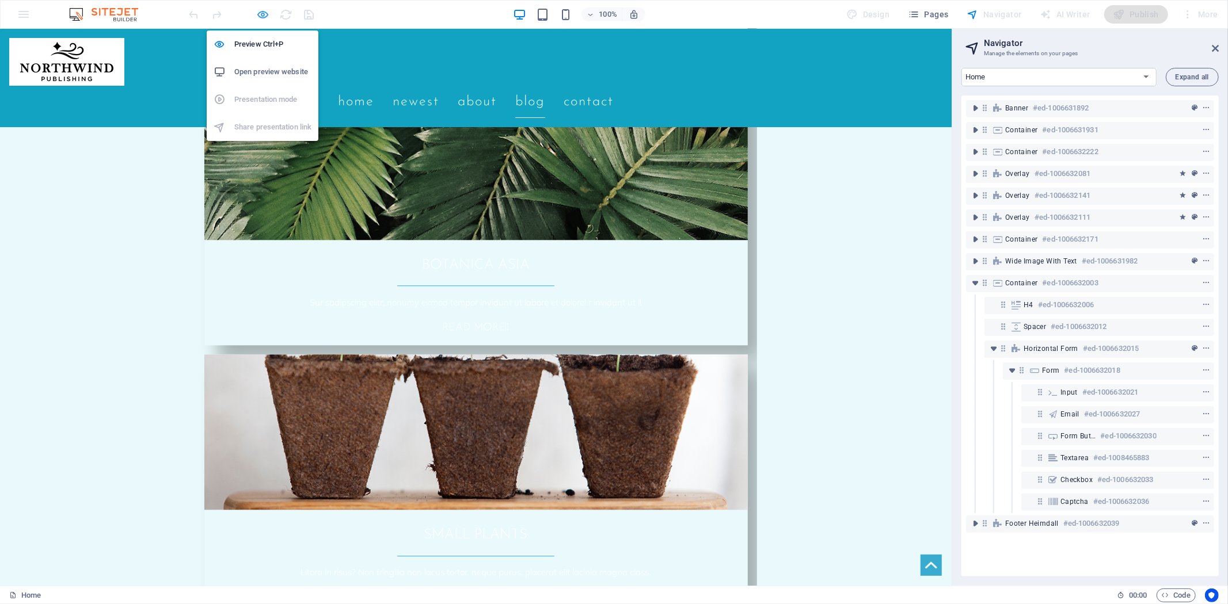
click at [259, 12] on icon "button" at bounding box center [263, 14] width 13 height 13
select select "px"
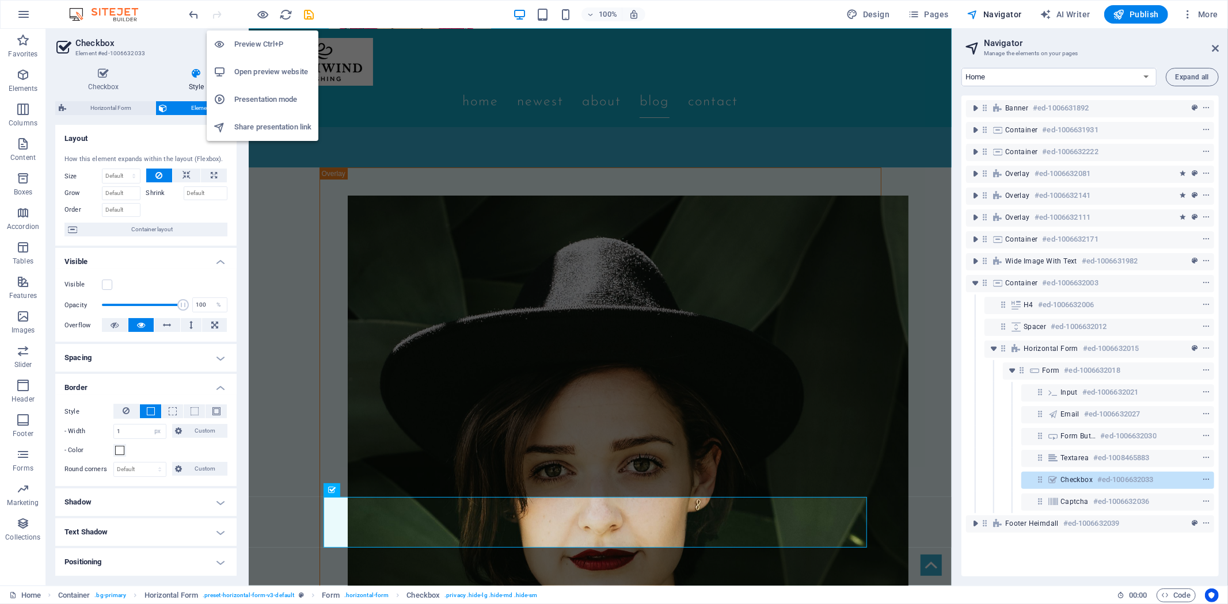
scroll to position [2, 0]
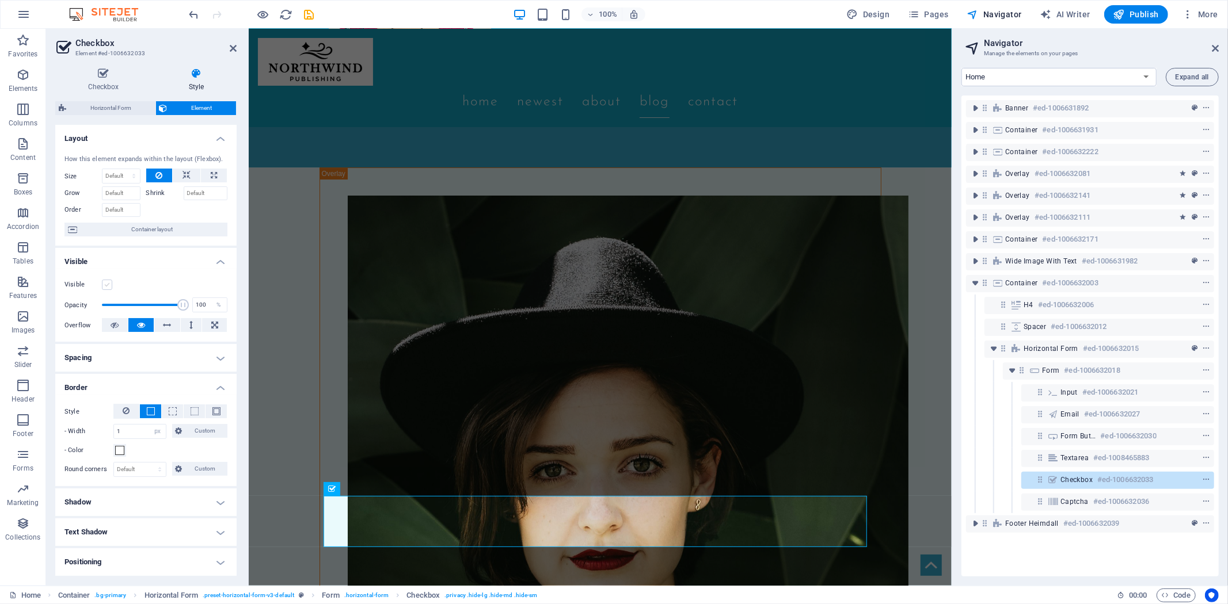
click at [106, 283] on label at bounding box center [107, 285] width 10 height 10
click at [0, 0] on input "Visible" at bounding box center [0, 0] width 0 height 0
click at [1017, 555] on div "Banner #ed-1006631892 Container #ed-1006631931 Container #ed-1006632222 Overlay…" at bounding box center [1089, 336] width 257 height 481
click at [1207, 476] on span "context-menu" at bounding box center [1206, 480] width 12 height 8
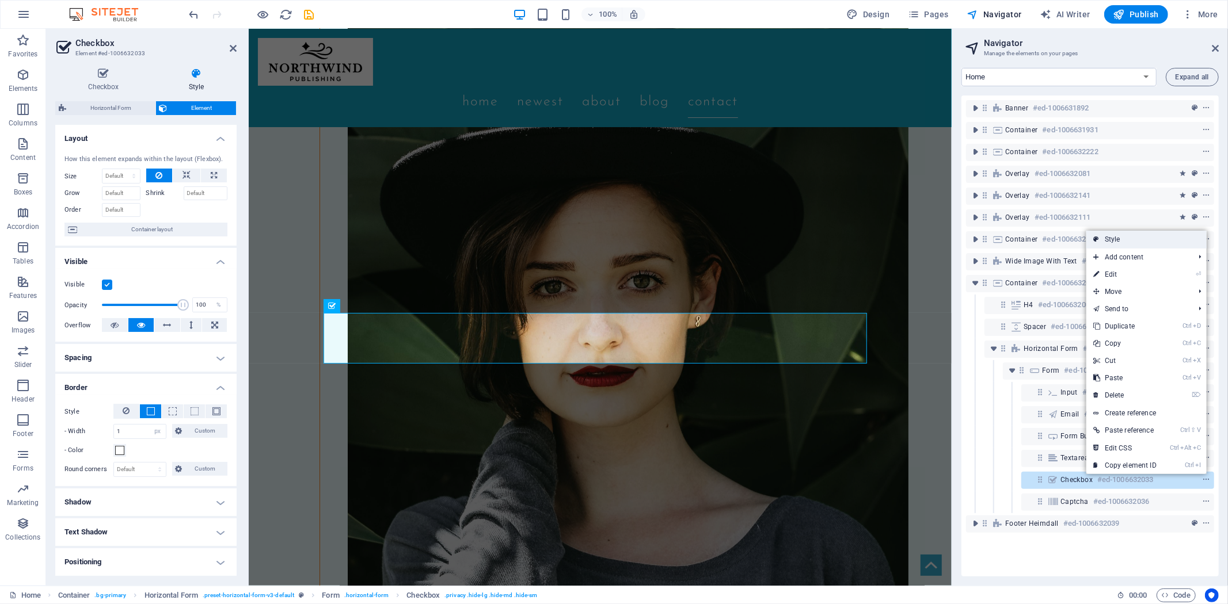
click at [1125, 243] on link "Style" at bounding box center [1146, 239] width 120 height 17
select select "rem"
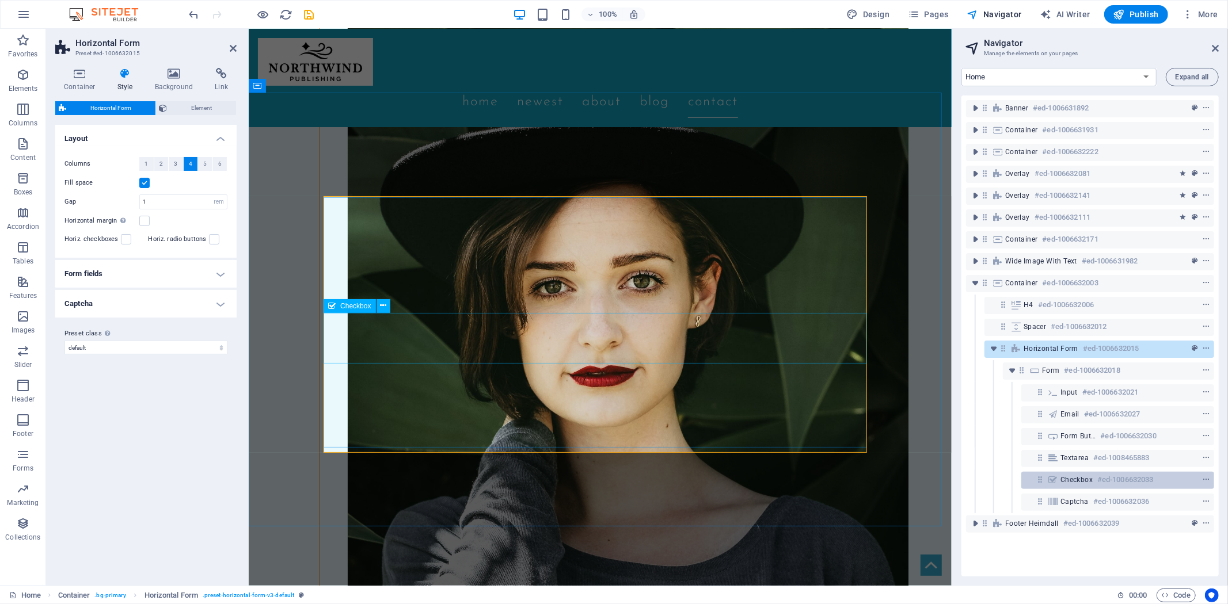
click at [1090, 476] on span "Checkbox" at bounding box center [1076, 479] width 32 height 9
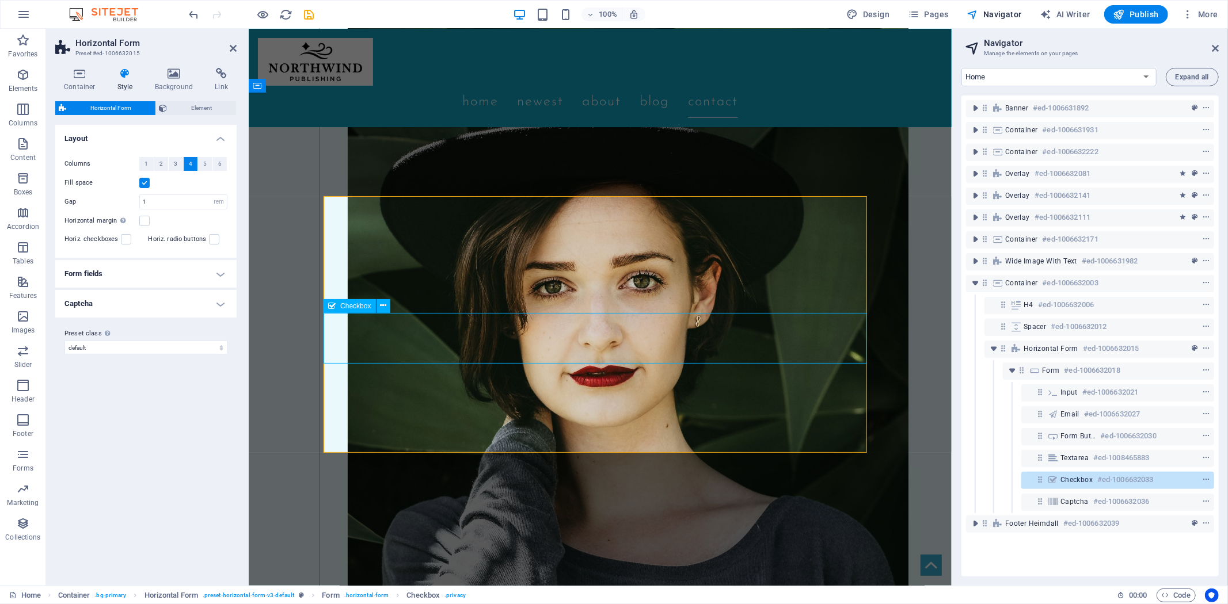
click at [1090, 476] on span "Checkbox" at bounding box center [1076, 479] width 32 height 9
select select "px"
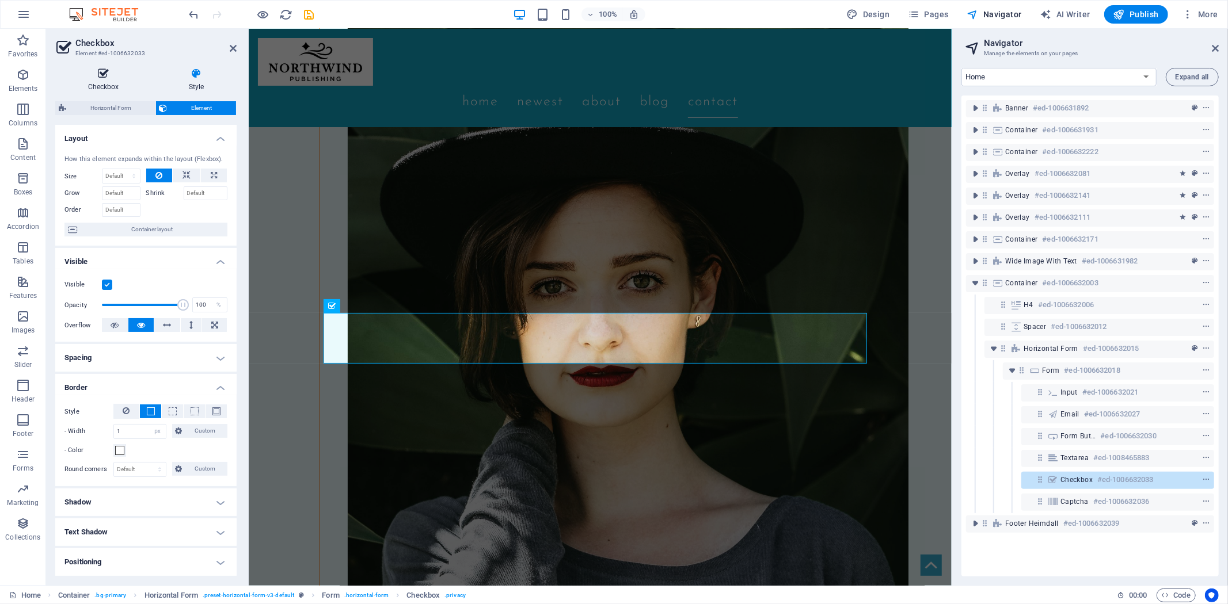
click at [98, 78] on icon at bounding box center [103, 74] width 96 height 12
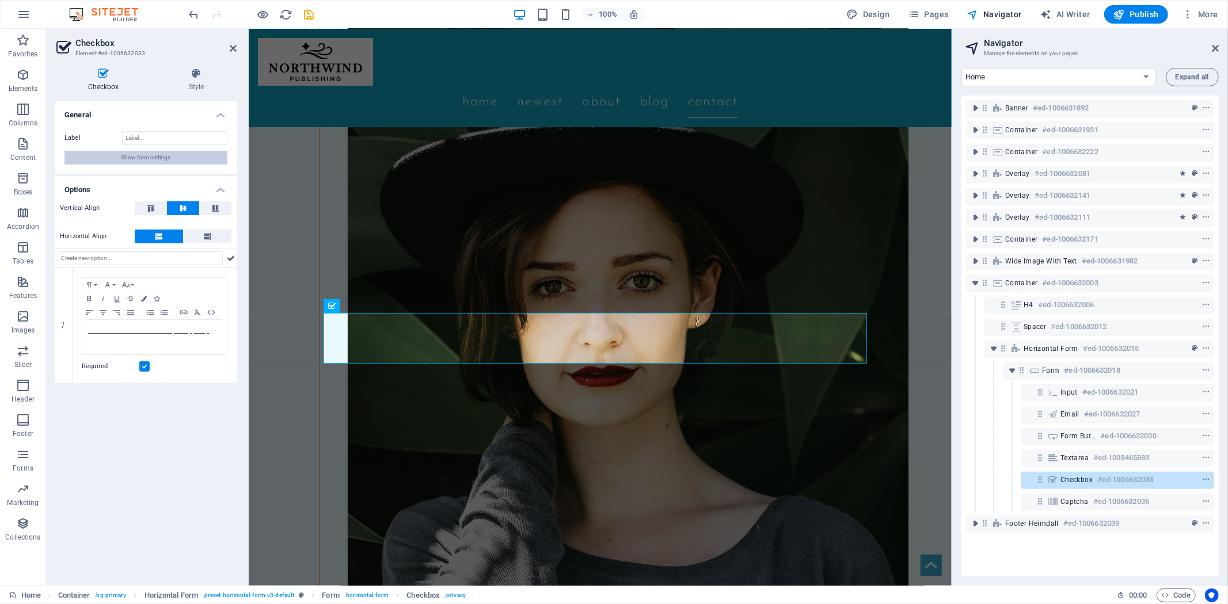
click at [131, 162] on span "Show form settings" at bounding box center [145, 158] width 49 height 14
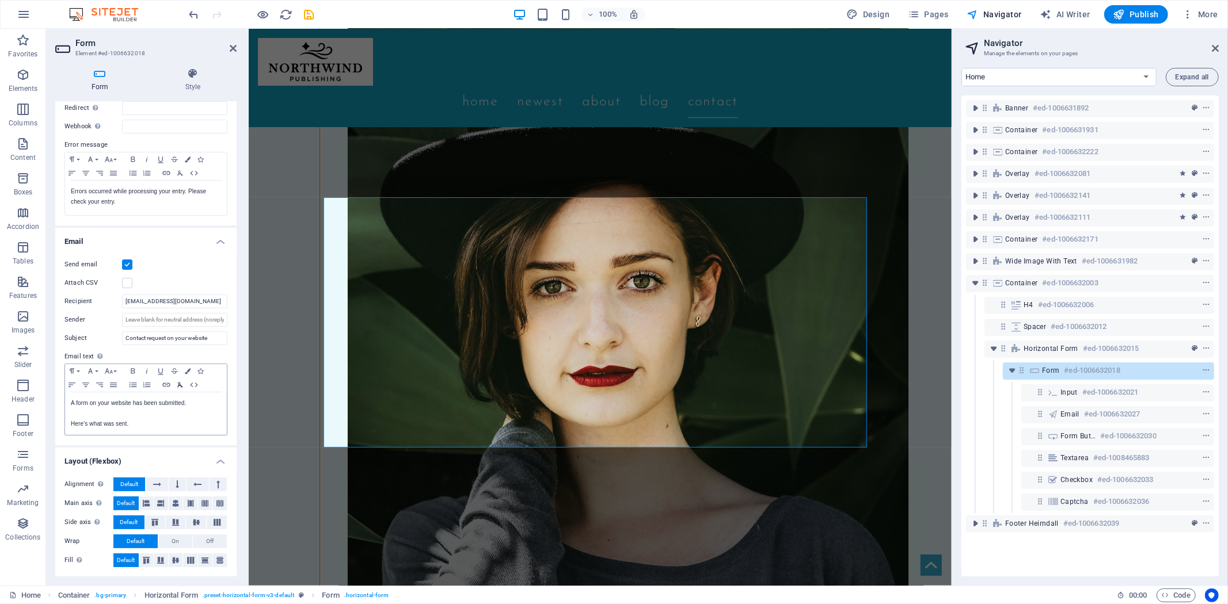
scroll to position [0, 0]
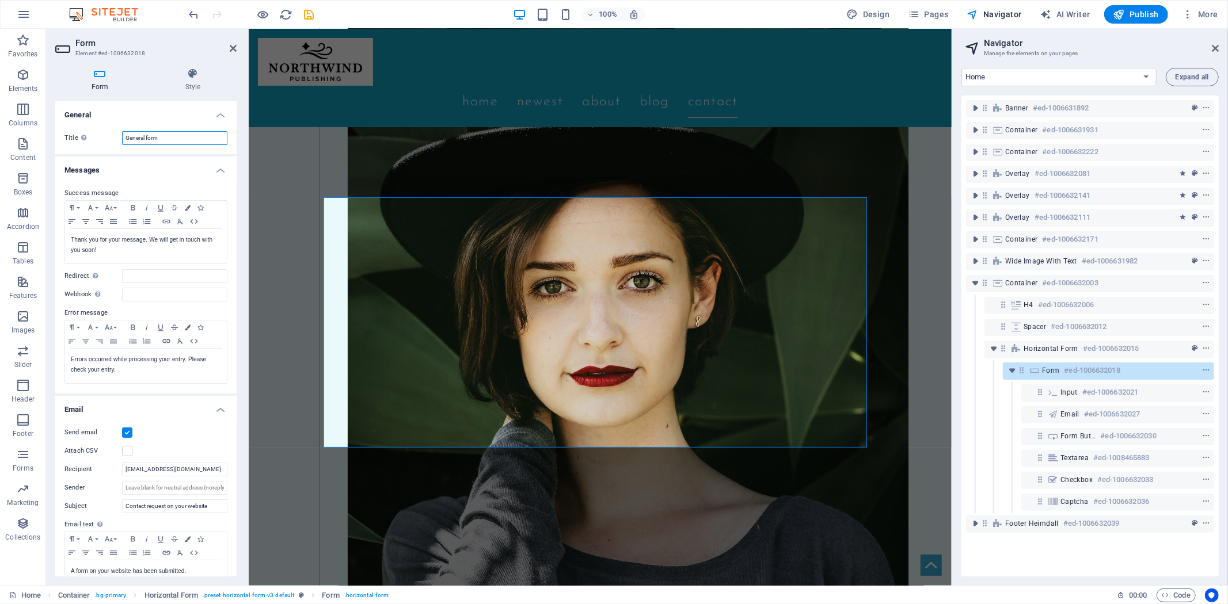
click at [174, 135] on input "General form" at bounding box center [174, 138] width 105 height 14
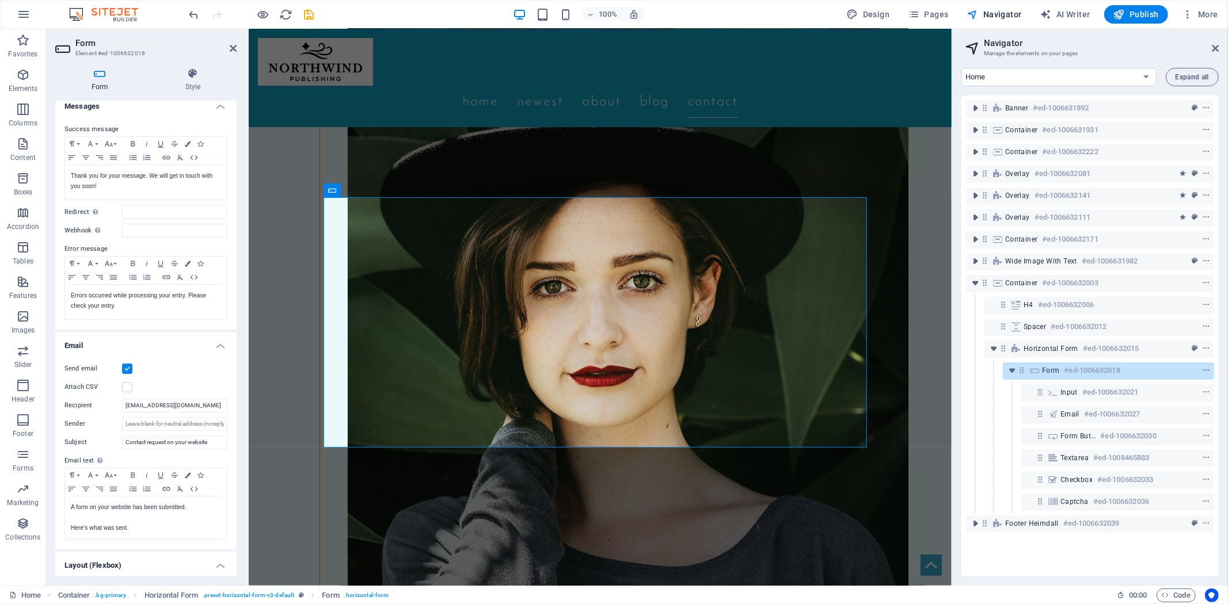
click at [98, 74] on icon at bounding box center [99, 74] width 89 height 12
click at [194, 75] on icon at bounding box center [192, 74] width 87 height 12
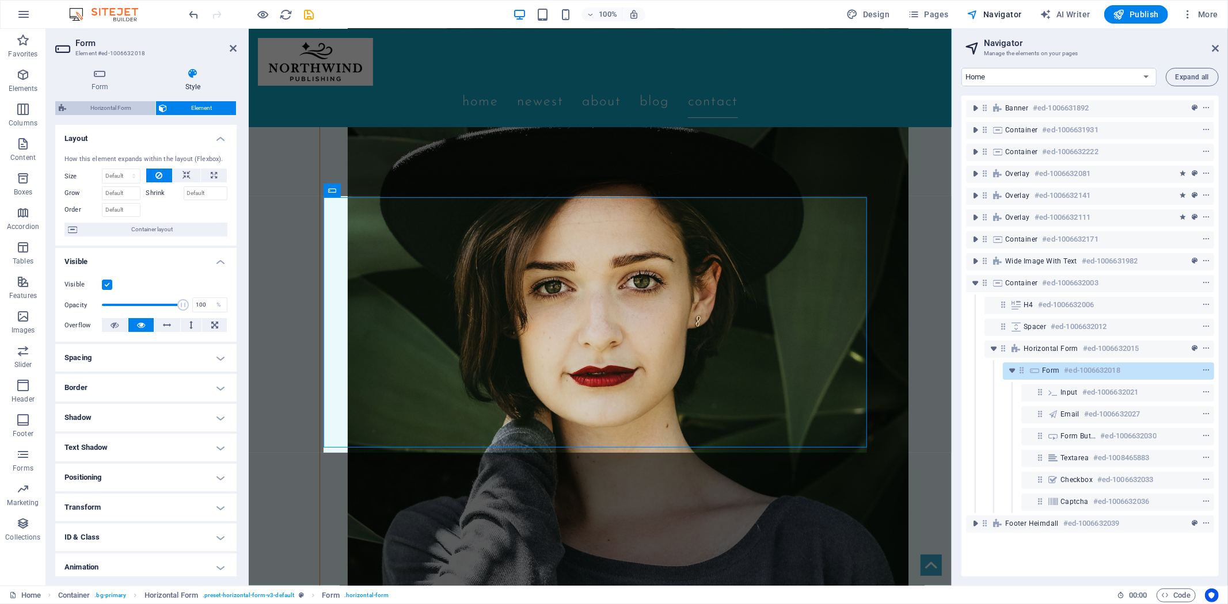
click at [98, 107] on span "Horizontal Form" at bounding box center [111, 108] width 82 height 14
select select "rem"
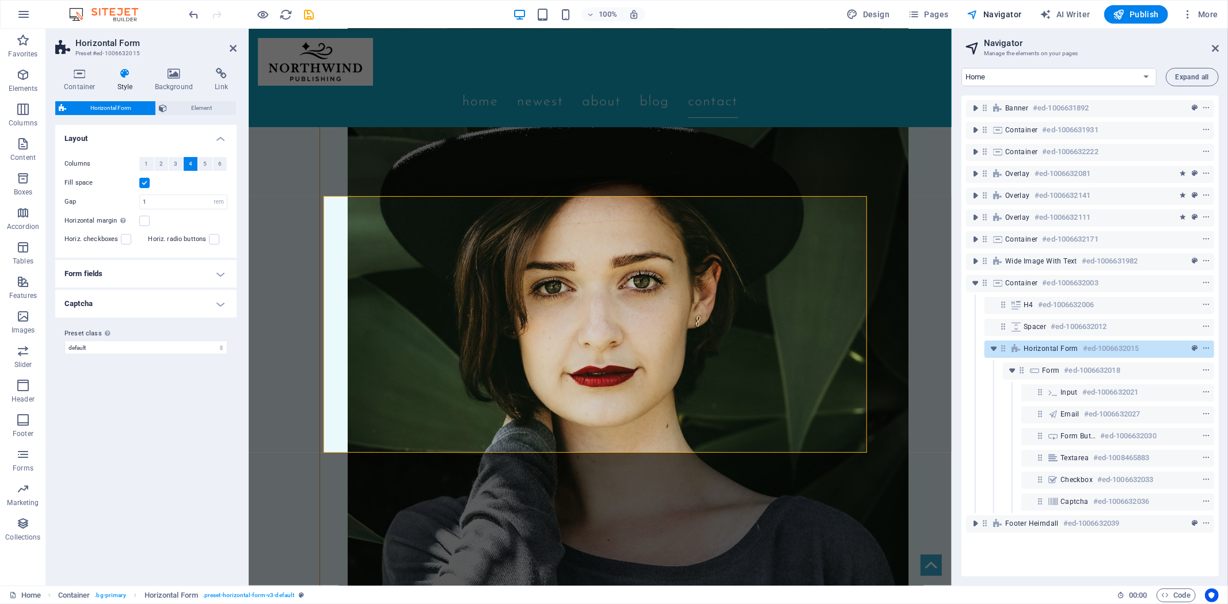
click at [208, 271] on h4 "Form fields" at bounding box center [145, 274] width 181 height 28
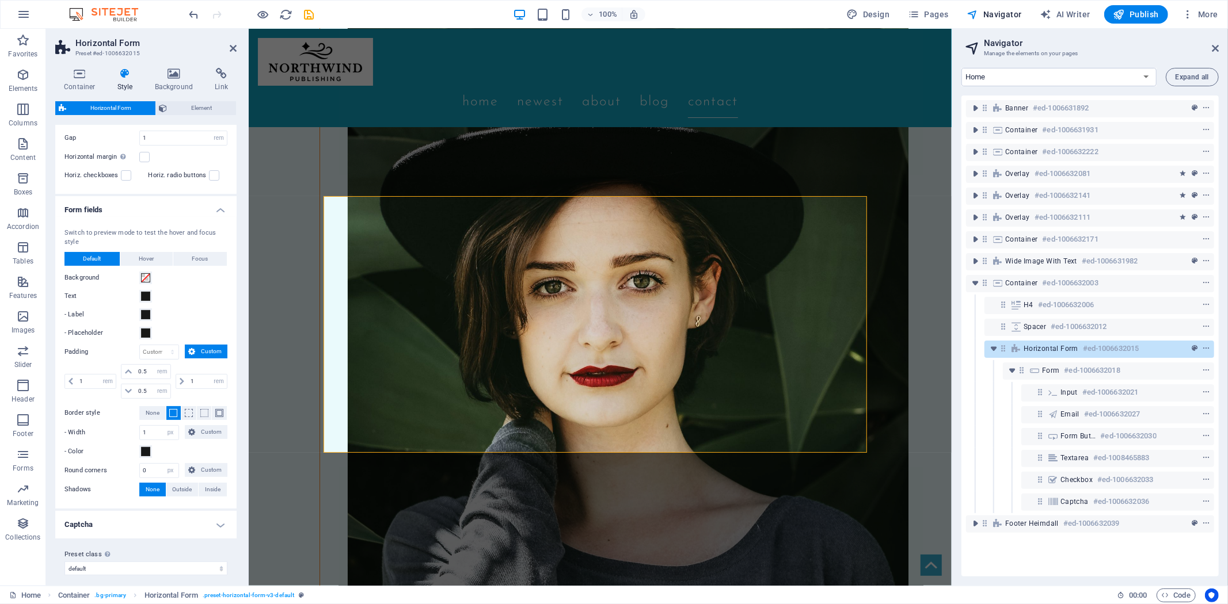
scroll to position [72, 0]
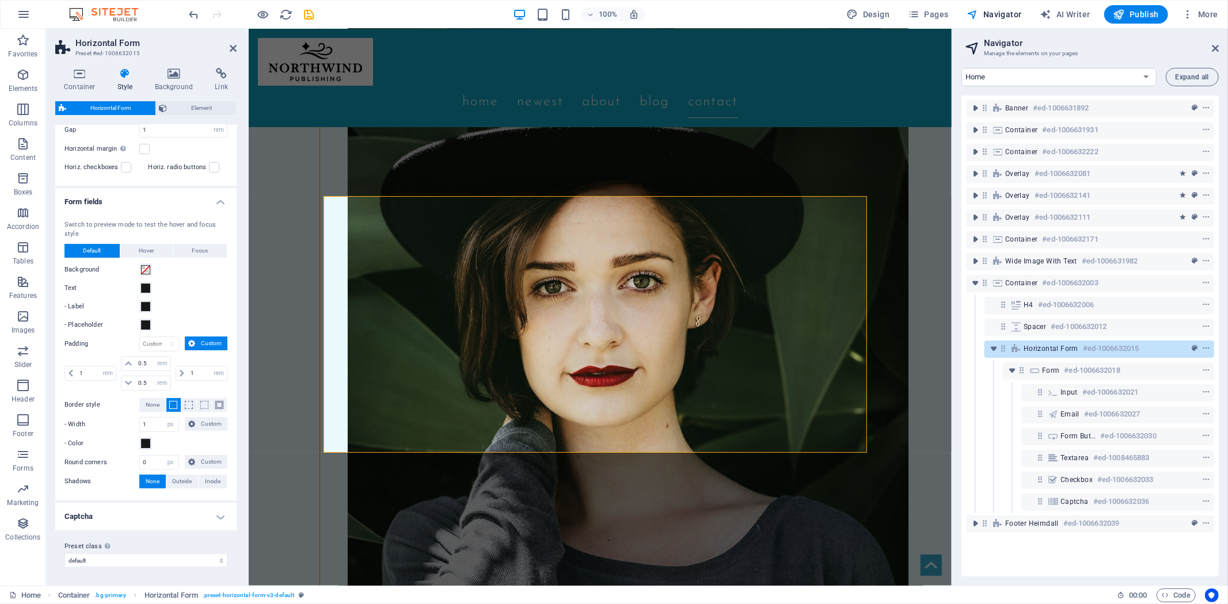
click at [219, 506] on h4 "Captcha" at bounding box center [145, 517] width 181 height 28
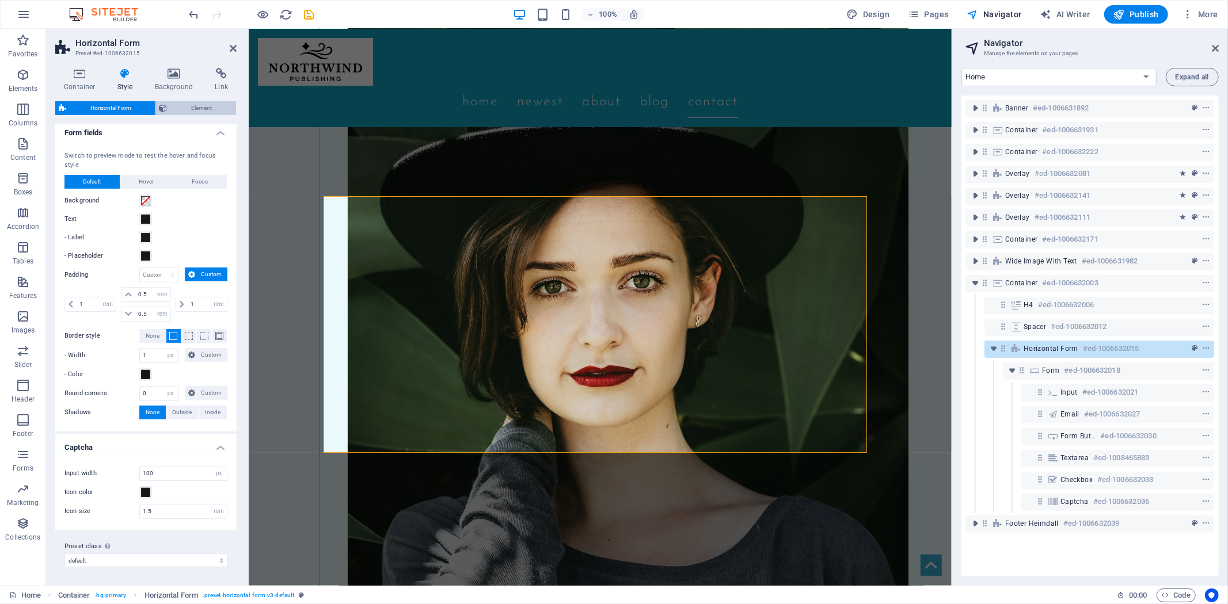
click at [205, 106] on span "Element" at bounding box center [202, 108] width 62 height 14
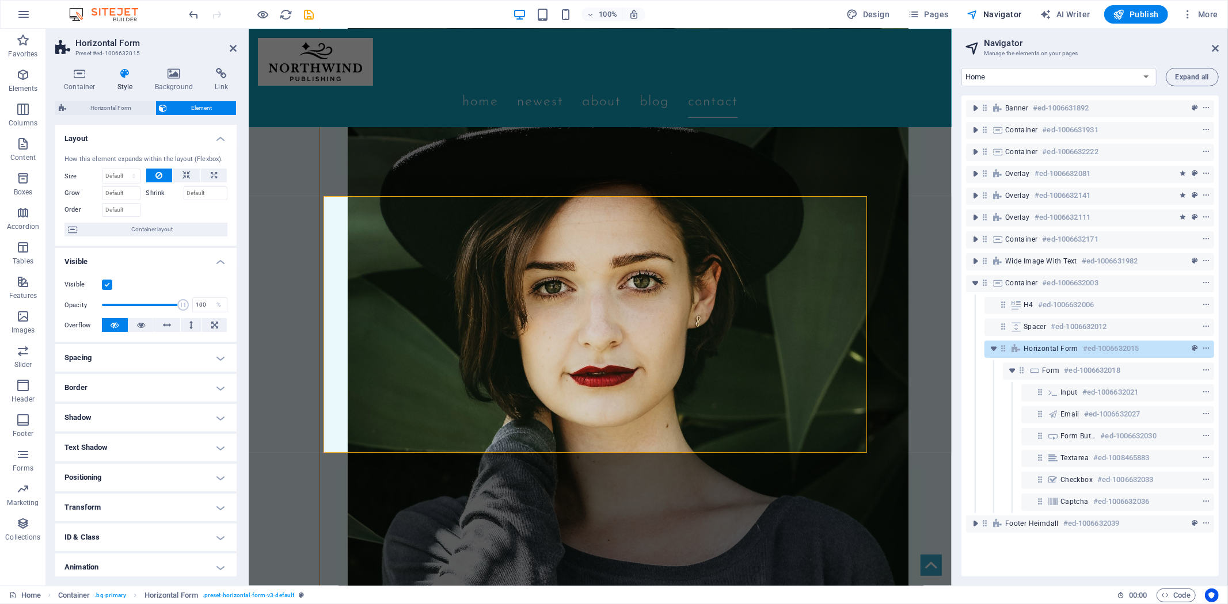
click at [1038, 565] on div "Banner #ed-1006631892 Container #ed-1006631931 Container #ed-1006632222 Overlay…" at bounding box center [1089, 336] width 257 height 481
click at [208, 510] on h4 "Transform" at bounding box center [145, 508] width 181 height 28
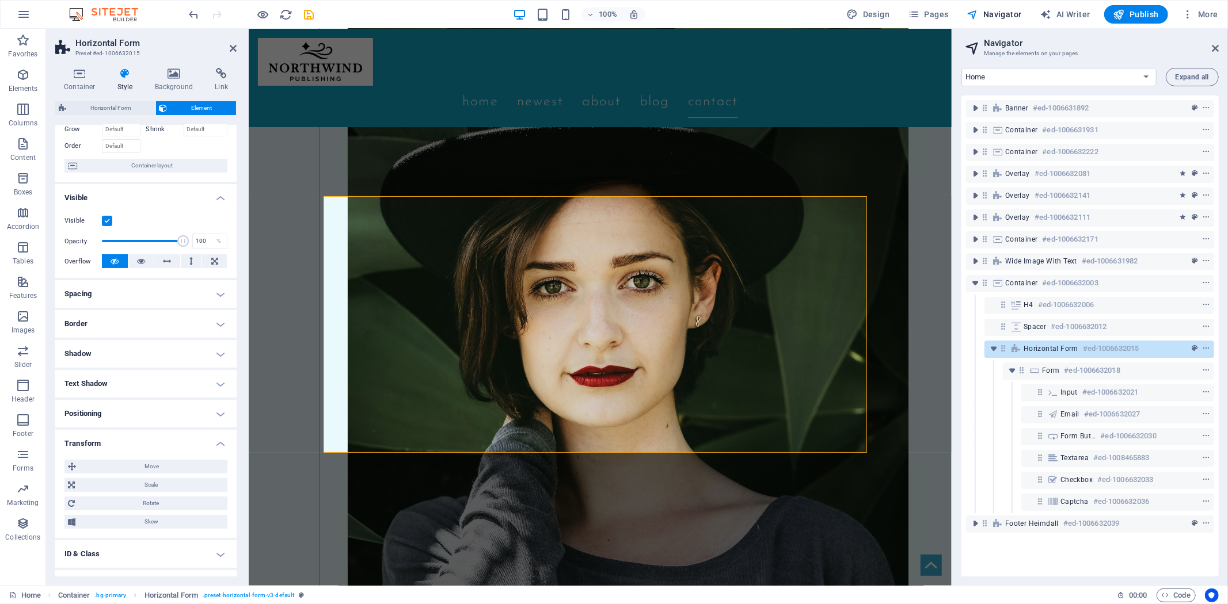
scroll to position [115, 0]
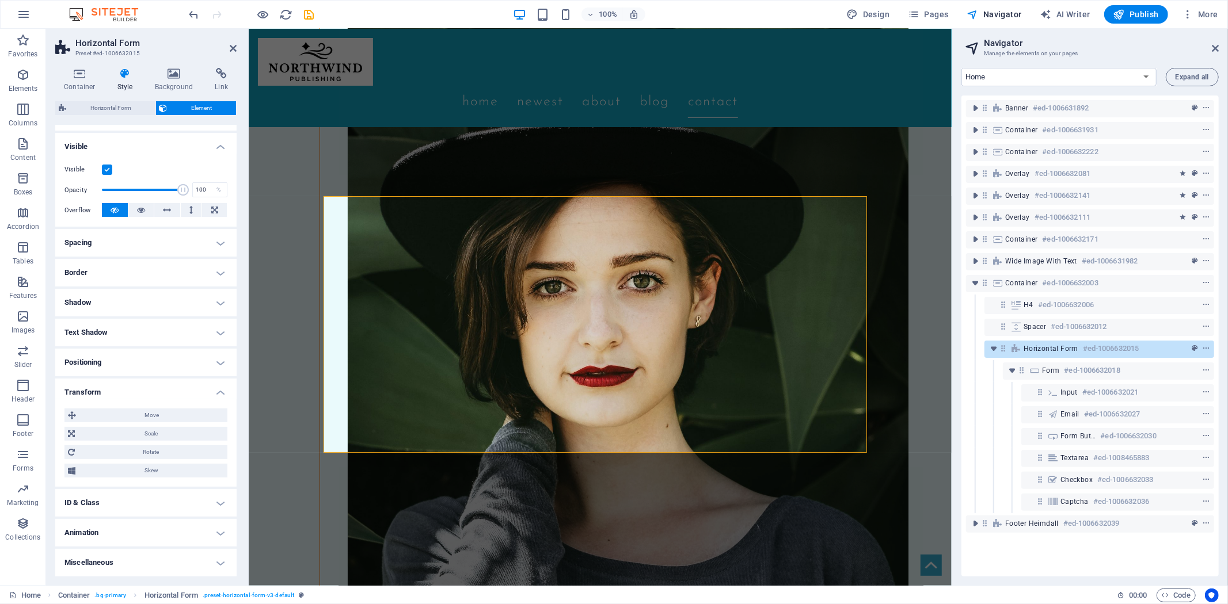
click at [204, 532] on h4 "Animation" at bounding box center [145, 533] width 181 height 28
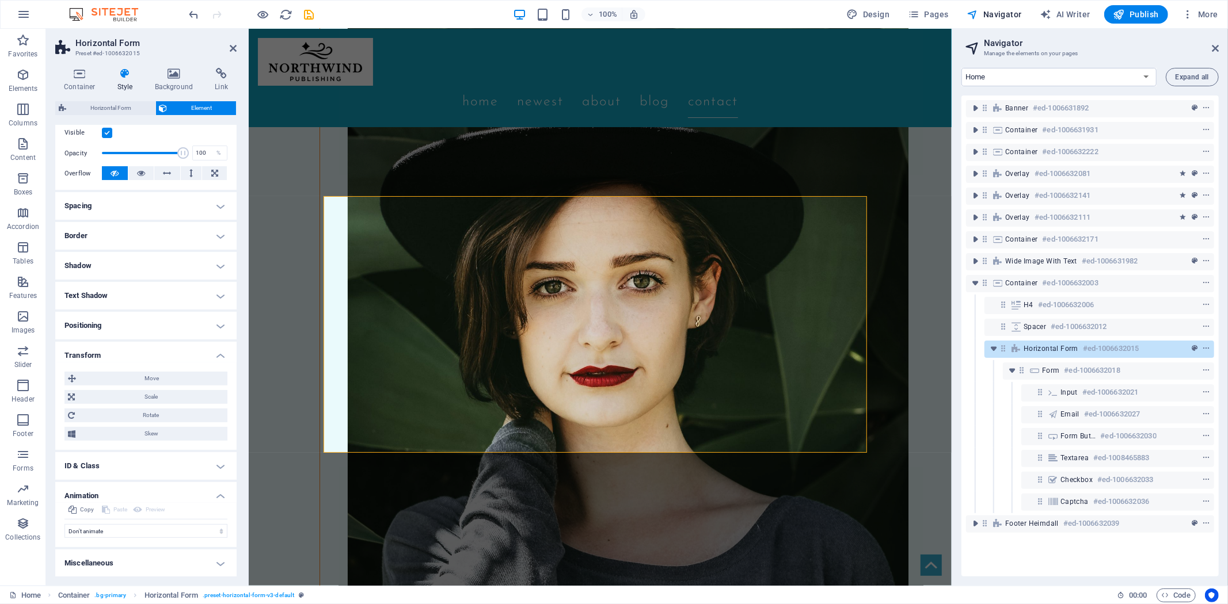
click at [205, 559] on h4 "Miscellaneous" at bounding box center [145, 564] width 181 height 28
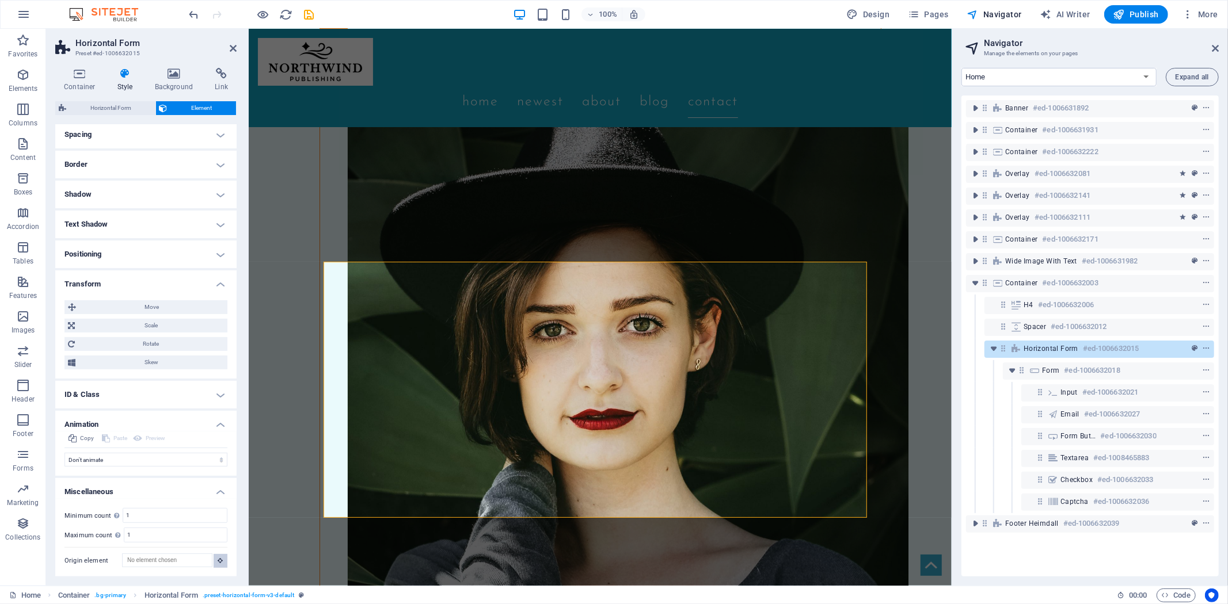
scroll to position [3391, 0]
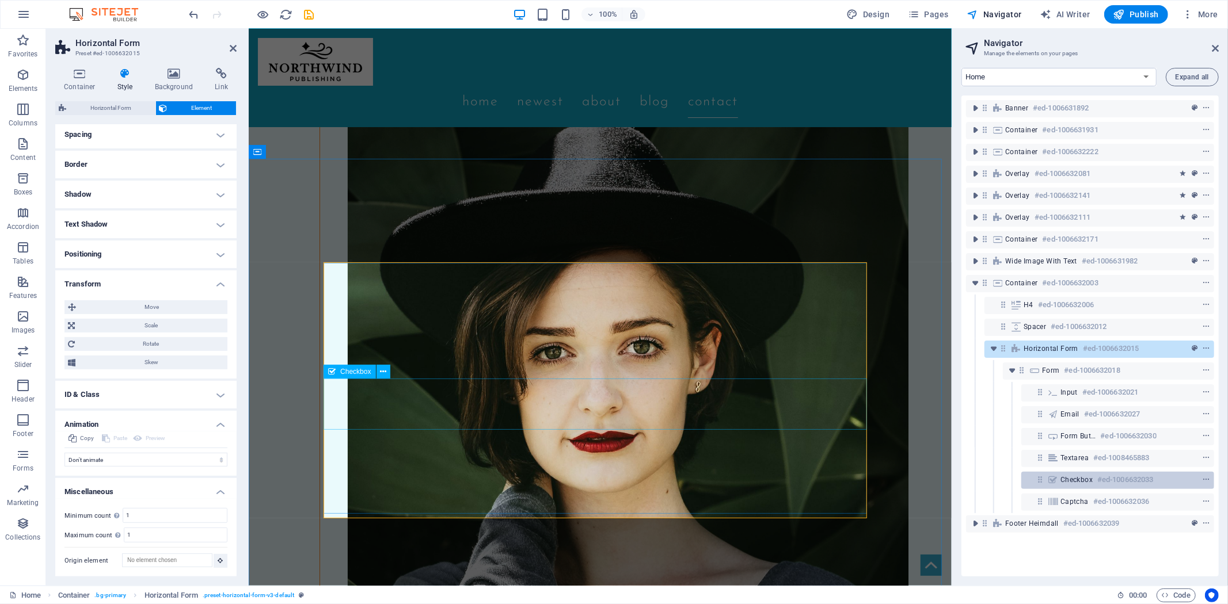
click at [1086, 481] on span "Checkbox" at bounding box center [1076, 479] width 32 height 9
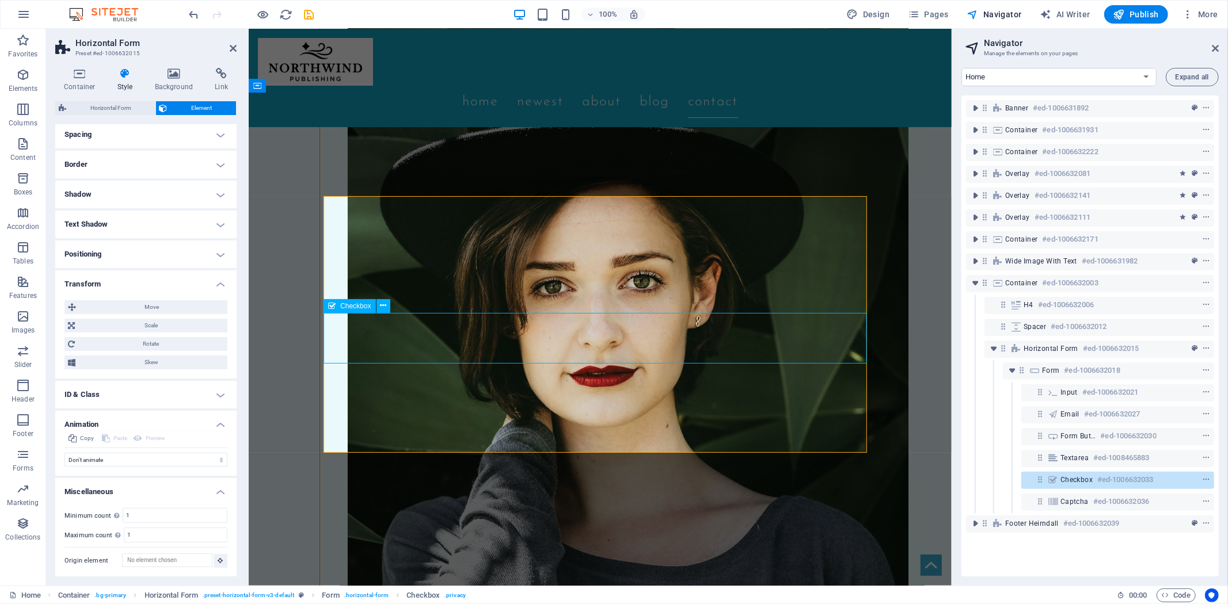
click at [1086, 481] on span "Checkbox" at bounding box center [1076, 479] width 32 height 9
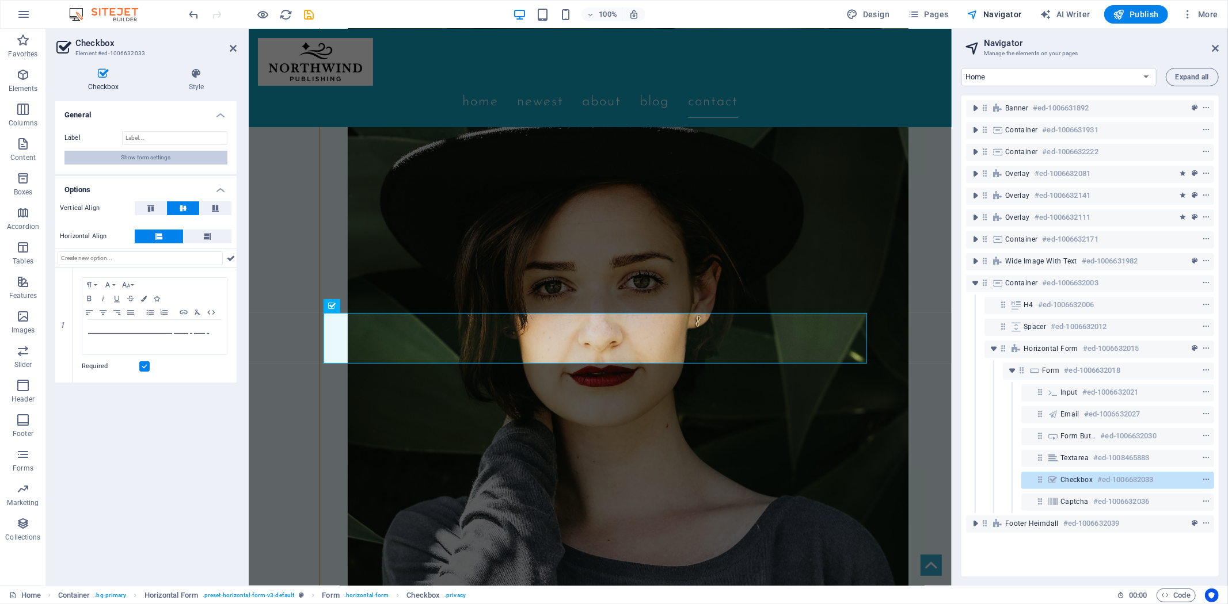
click at [125, 154] on span "Show form settings" at bounding box center [145, 158] width 49 height 14
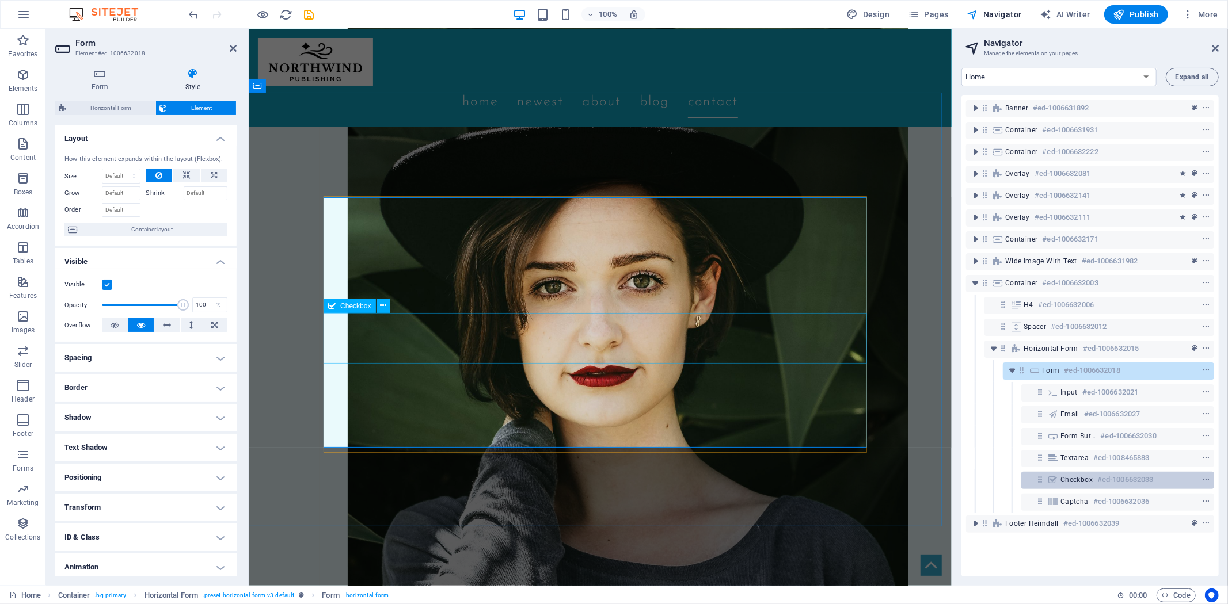
click at [1100, 478] on h6 "#ed-1006632033" at bounding box center [1125, 480] width 56 height 14
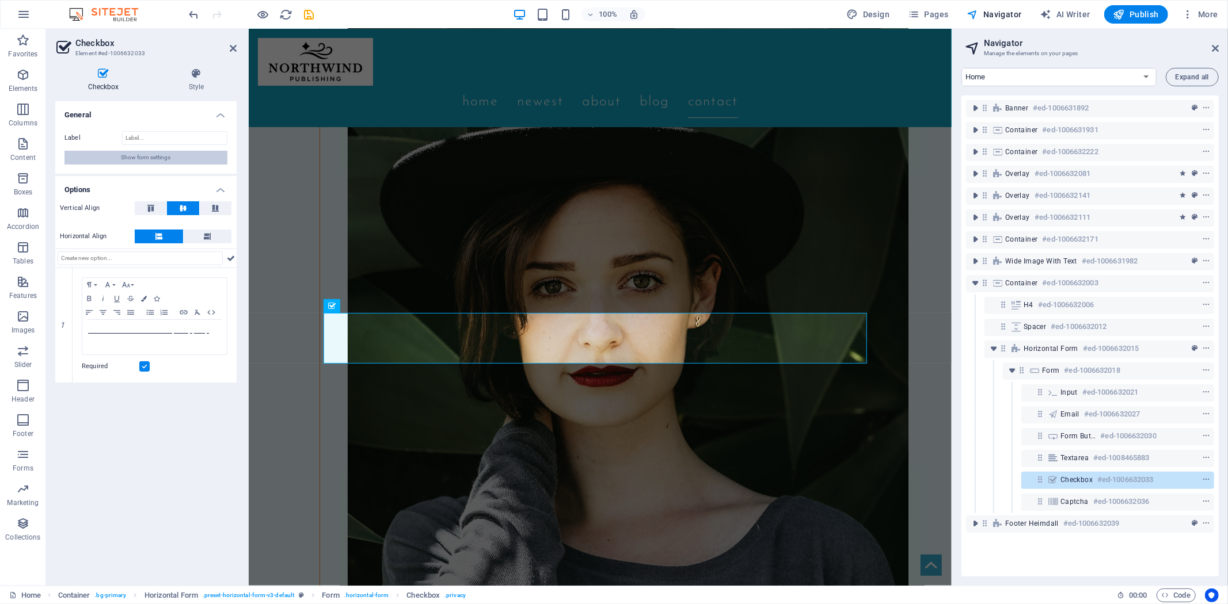
click at [162, 151] on span "Show form settings" at bounding box center [145, 158] width 49 height 14
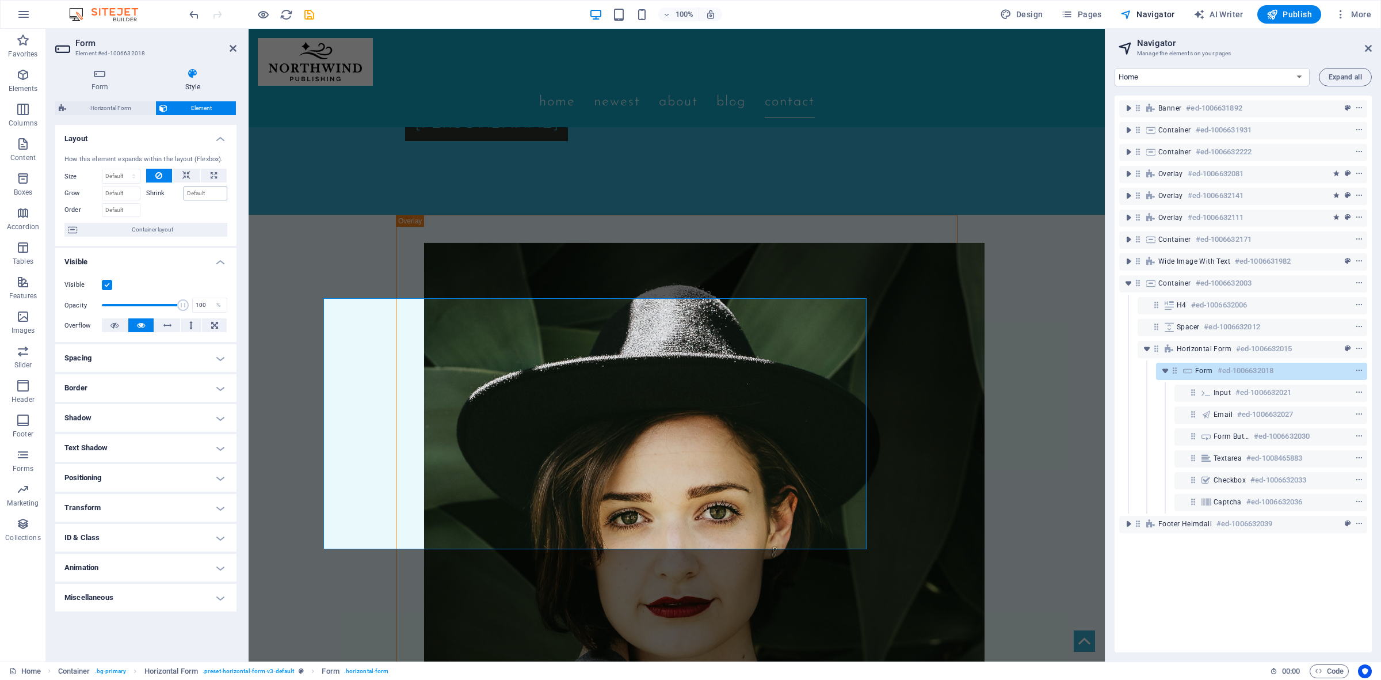
scroll to position [1, 0]
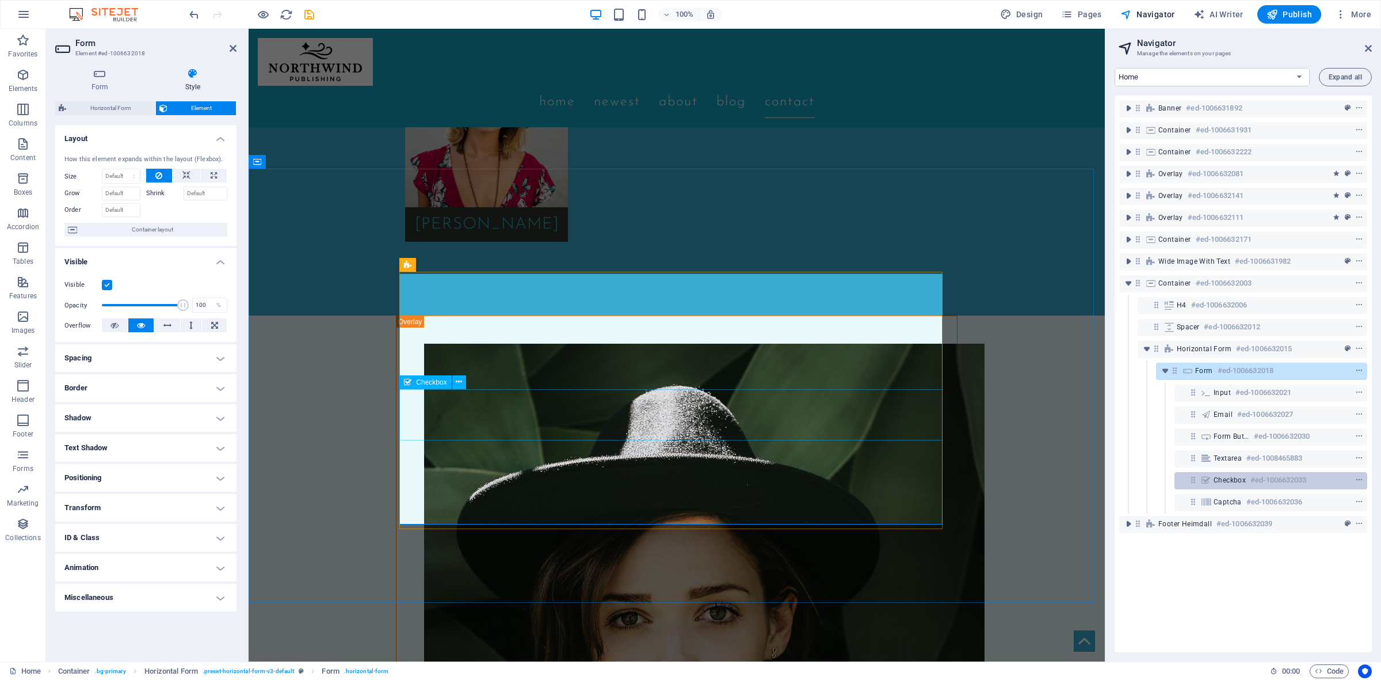
click at [1227, 481] on h6 "#ed-1006632033" at bounding box center [1279, 480] width 56 height 14
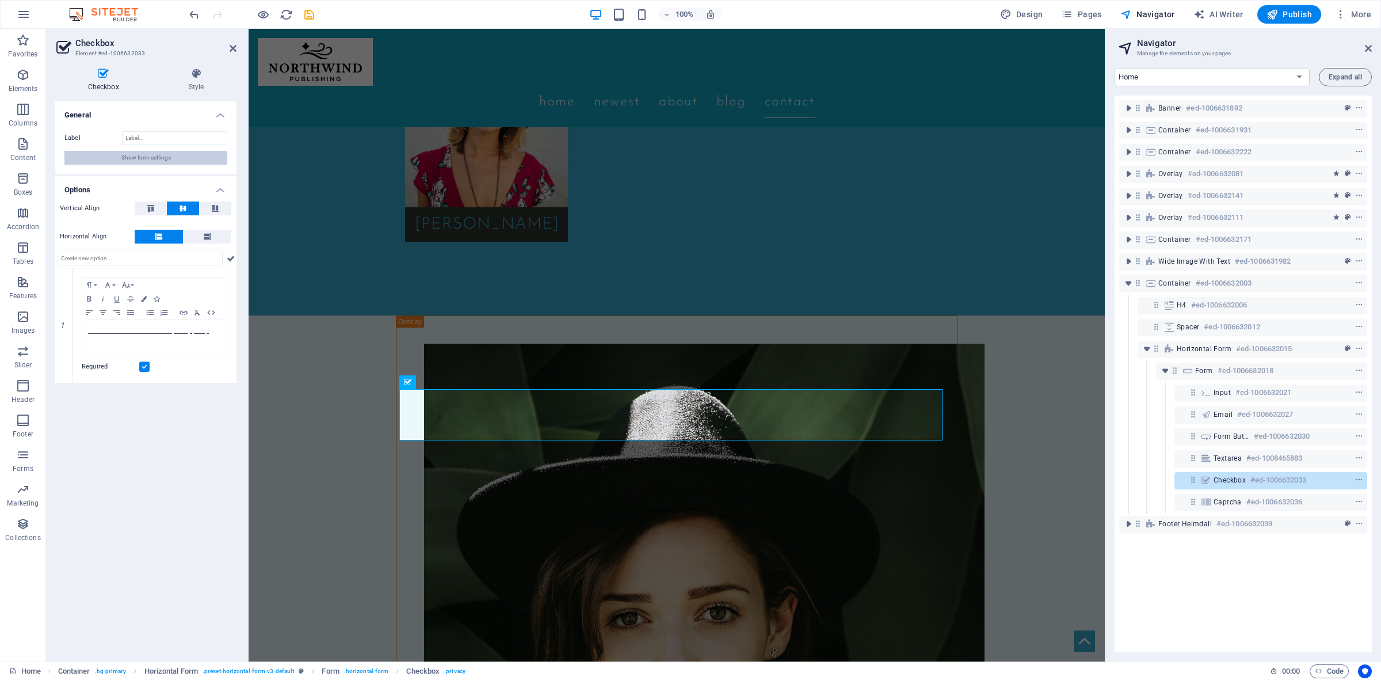
click at [105, 153] on button "Show form settings" at bounding box center [145, 158] width 163 height 14
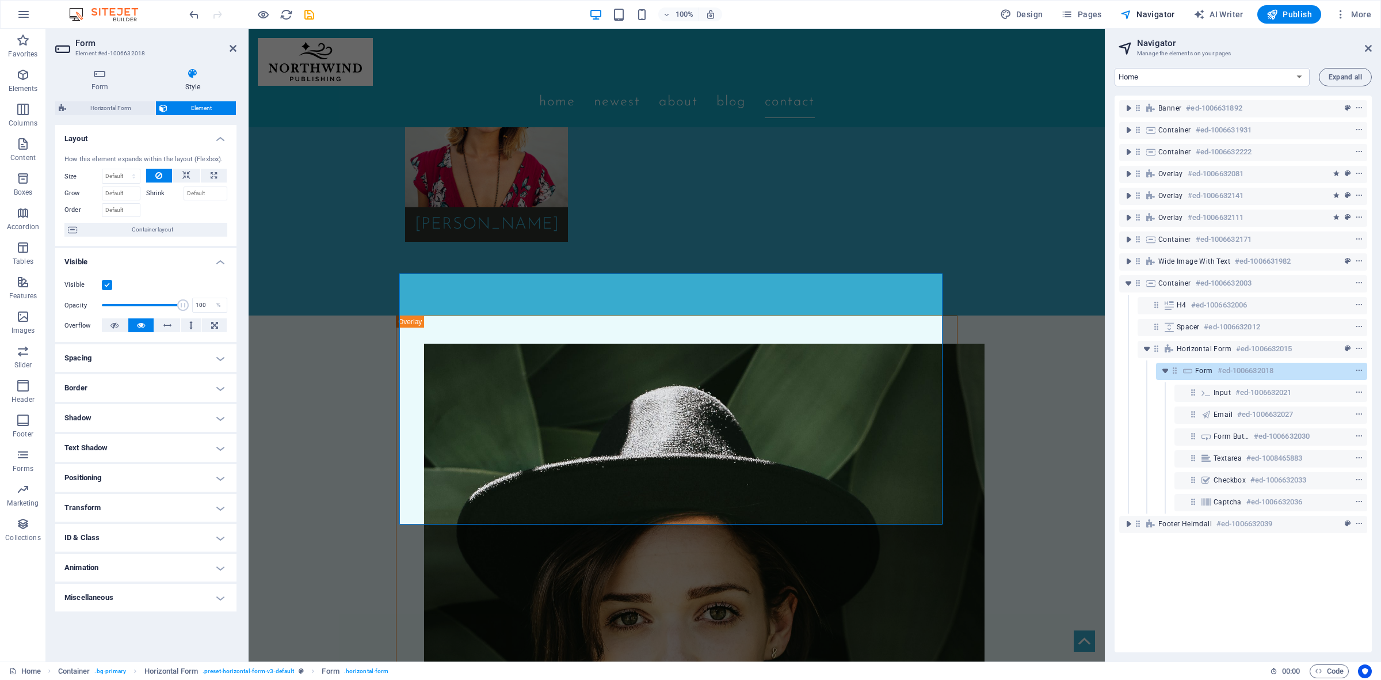
click at [1225, 604] on div "Banner #ed-1006631892 Container #ed-1006631931 Container #ed-1006632222 Overlay…" at bounding box center [1243, 374] width 257 height 557
click at [1227, 367] on h6 "#ed-1006632018" at bounding box center [1246, 371] width 56 height 14
click at [1227, 75] on span "Expand all" at bounding box center [1345, 77] width 33 height 7
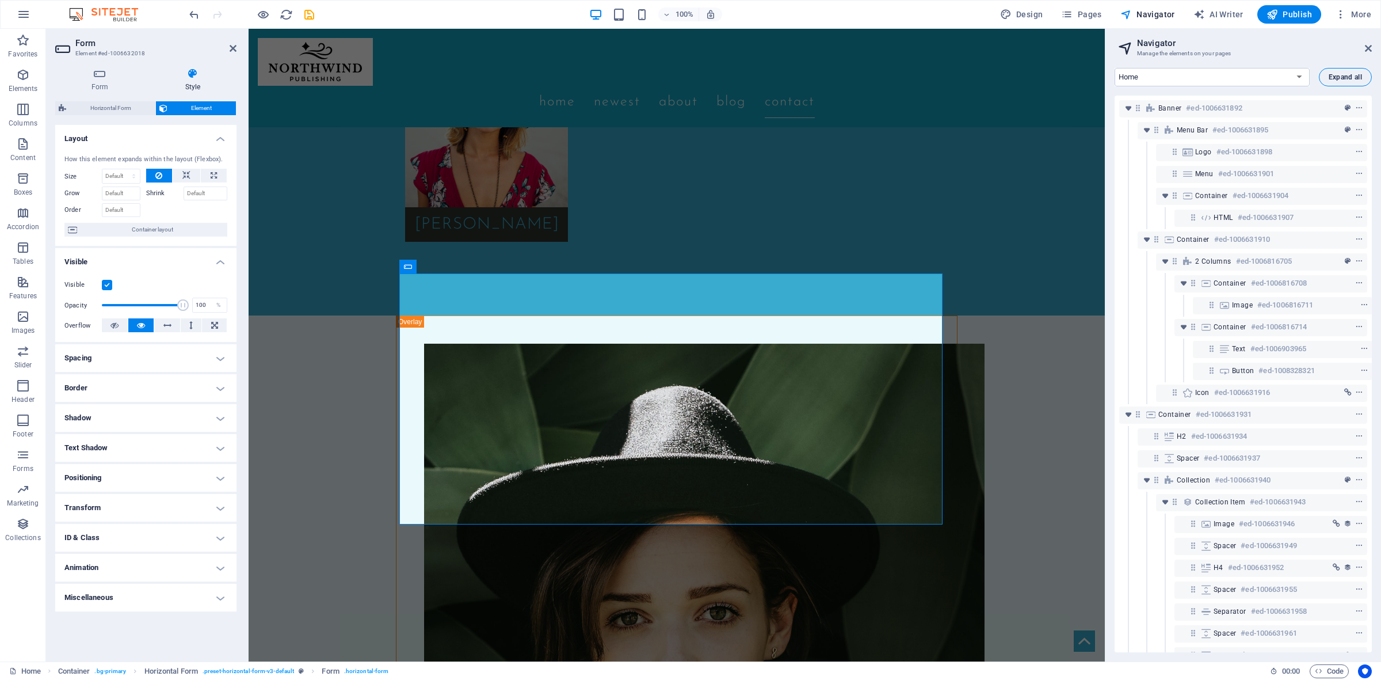
scroll to position [3409, 0]
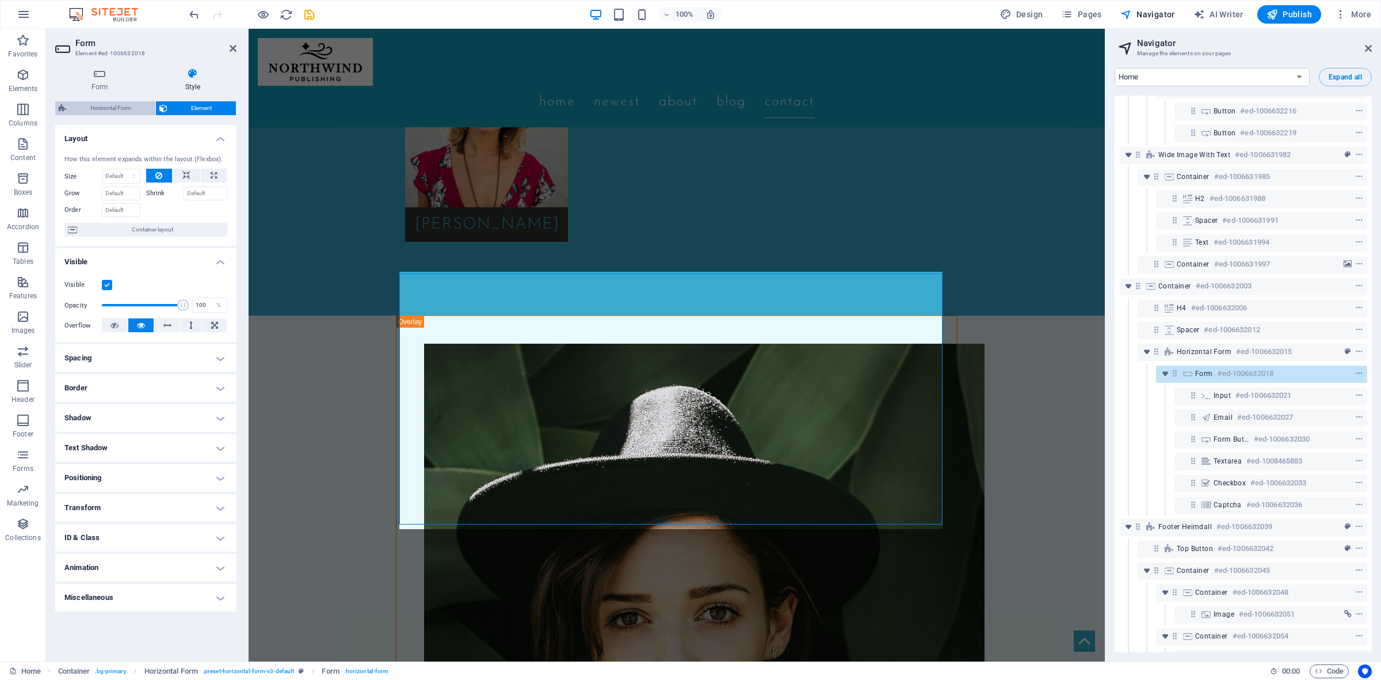
click at [112, 109] on span "Horizontal Form" at bounding box center [111, 108] width 82 height 14
select select "rem"
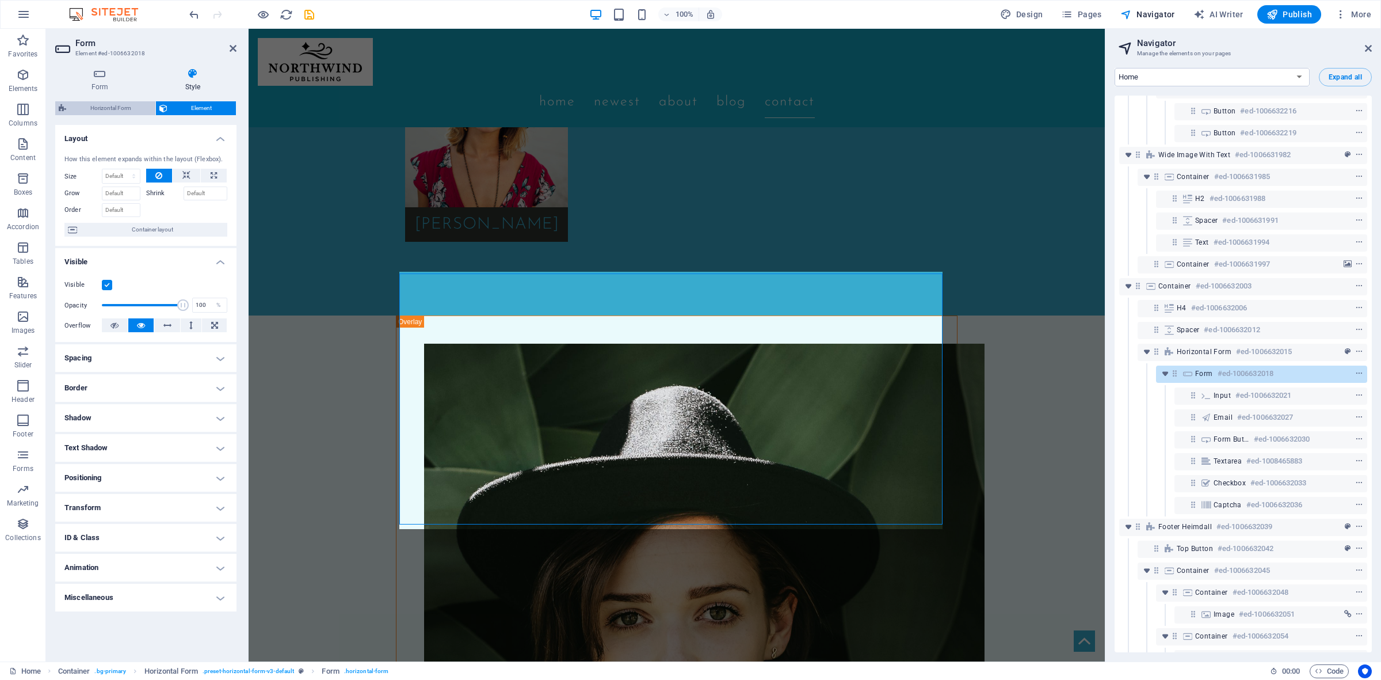
select select "rem"
select select "px"
select select "rem"
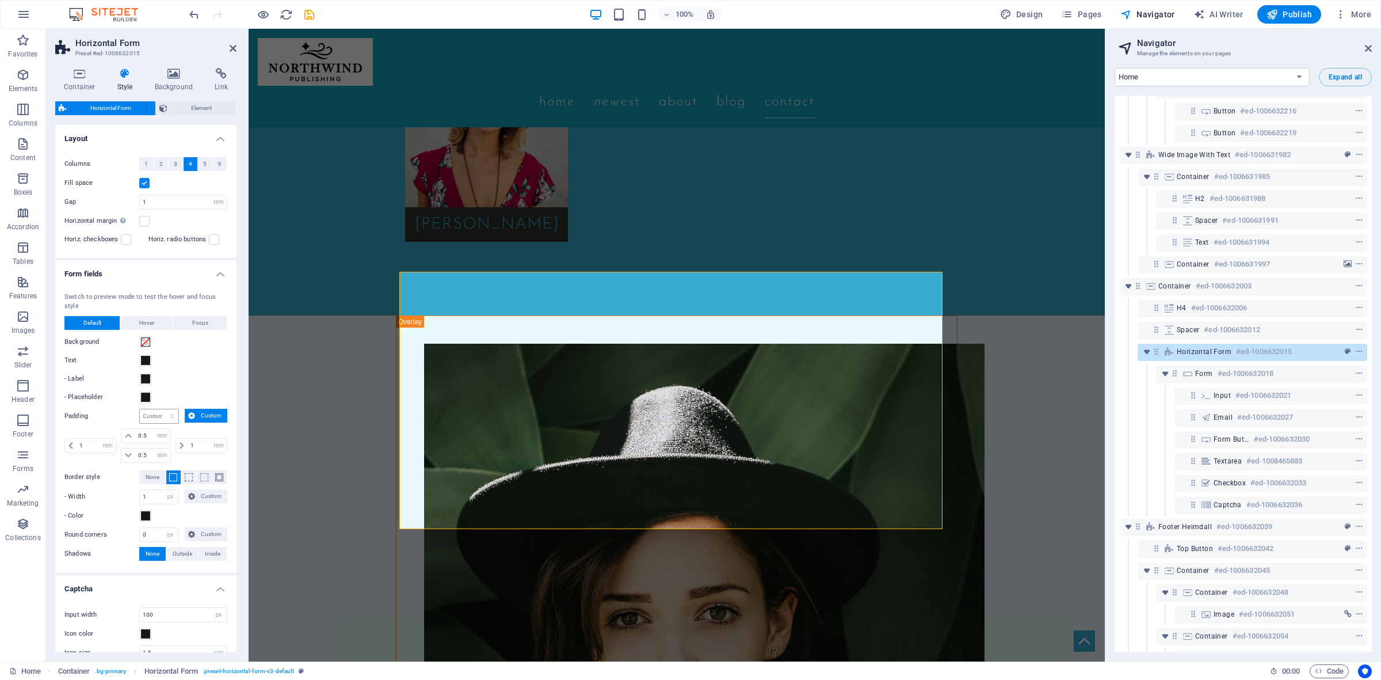
scroll to position [67, 0]
